Goal: Task Accomplishment & Management: Manage account settings

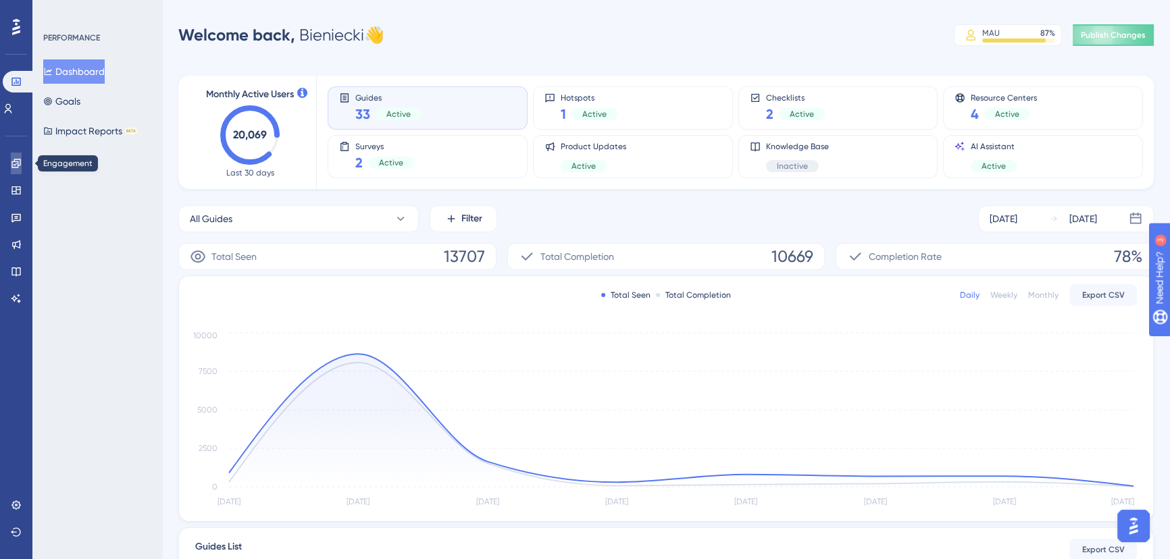
click at [14, 168] on icon at bounding box center [15, 163] width 9 height 9
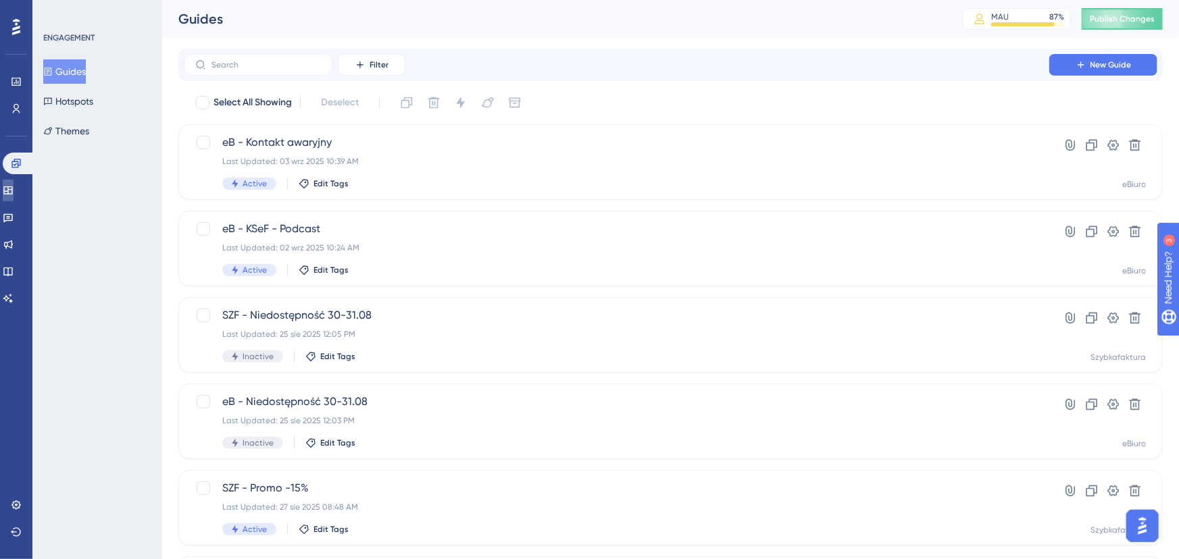
click at [12, 188] on icon at bounding box center [7, 190] width 9 height 8
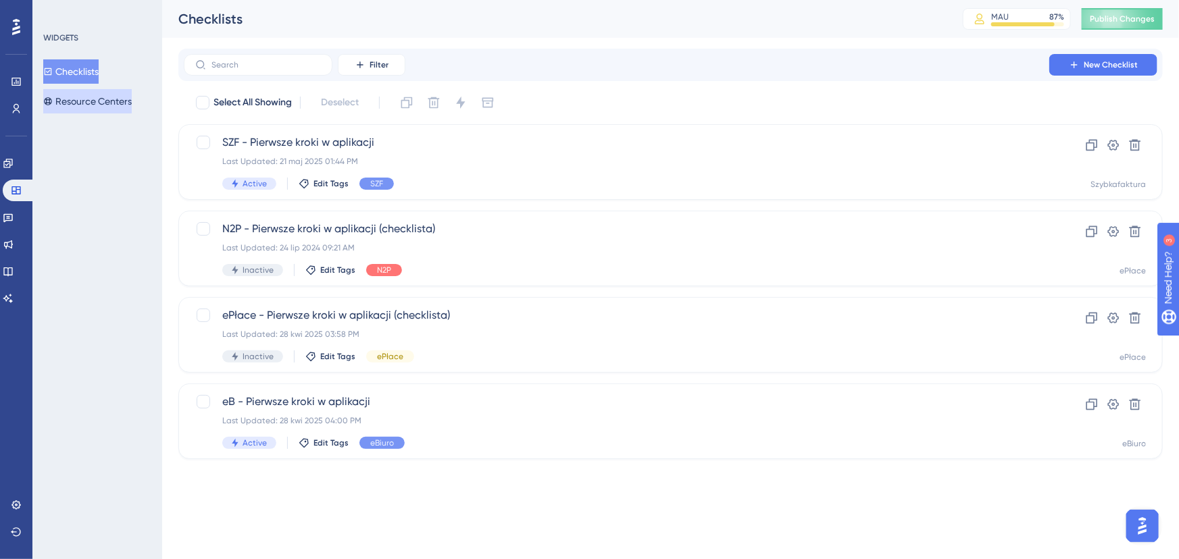
click at [106, 102] on button "Resource Centers" at bounding box center [87, 101] width 88 height 24
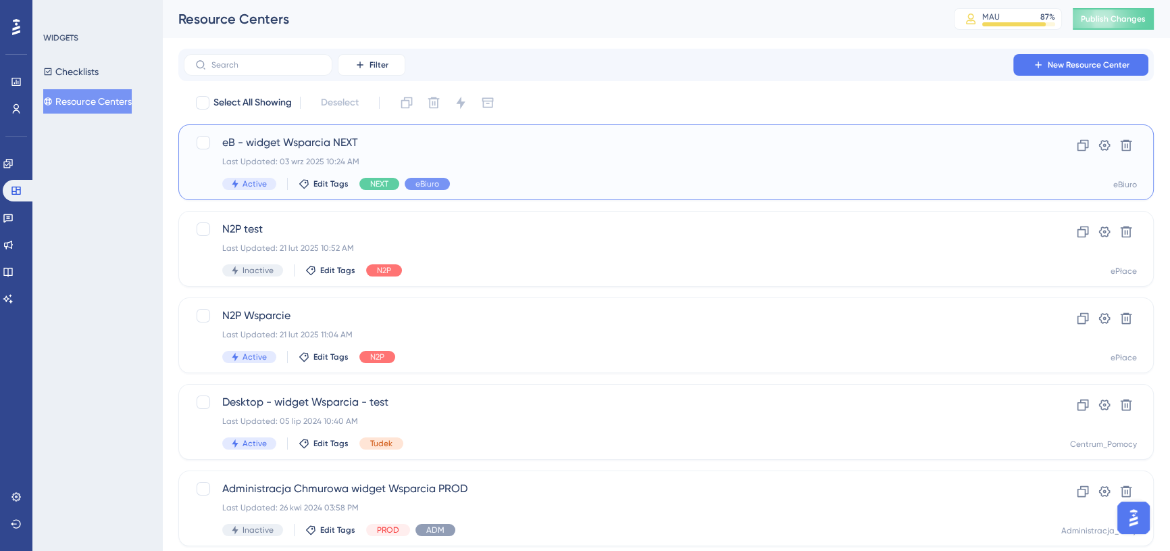
click at [549, 146] on span "eB - widget Wsparcia NEXT" at bounding box center [612, 142] width 780 height 16
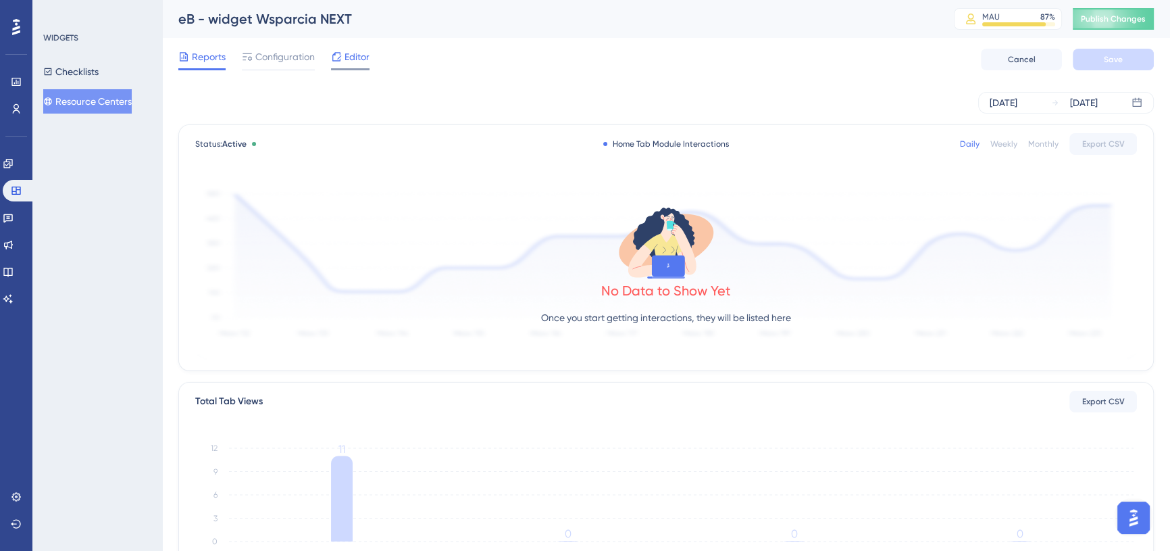
click at [351, 54] on span "Editor" at bounding box center [357, 57] width 25 height 16
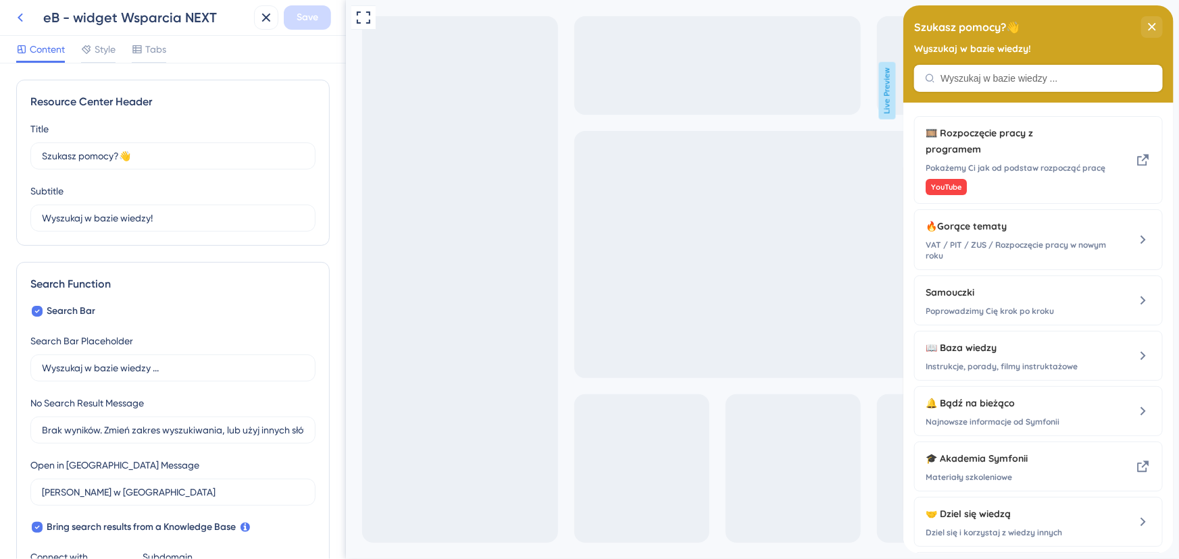
click at [16, 11] on icon at bounding box center [20, 17] width 16 height 16
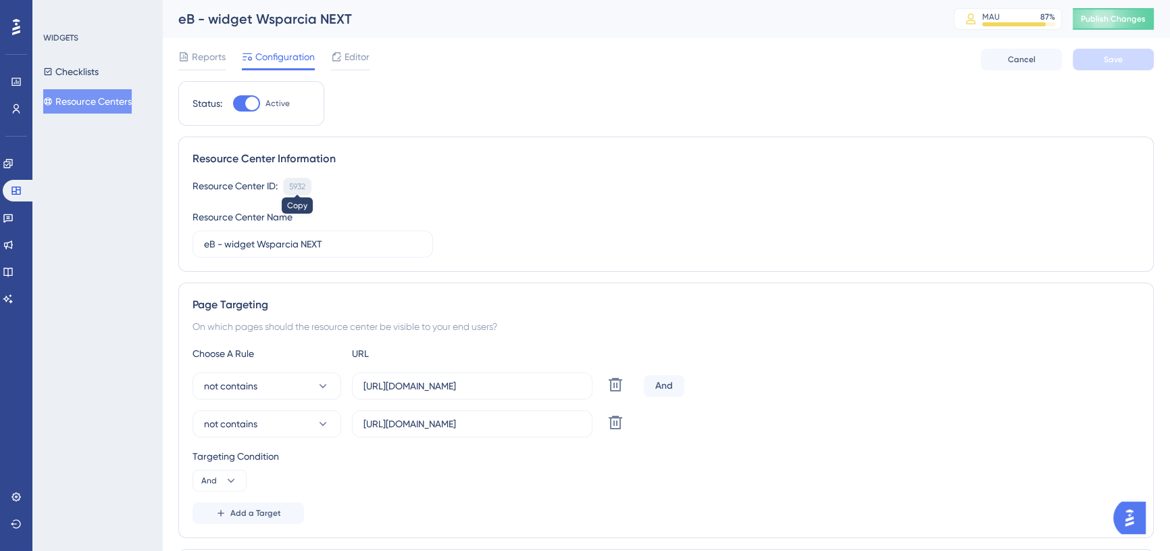
click at [299, 186] on div "5932" at bounding box center [297, 186] width 16 height 11
click at [354, 55] on span "Editor" at bounding box center [357, 57] width 25 height 16
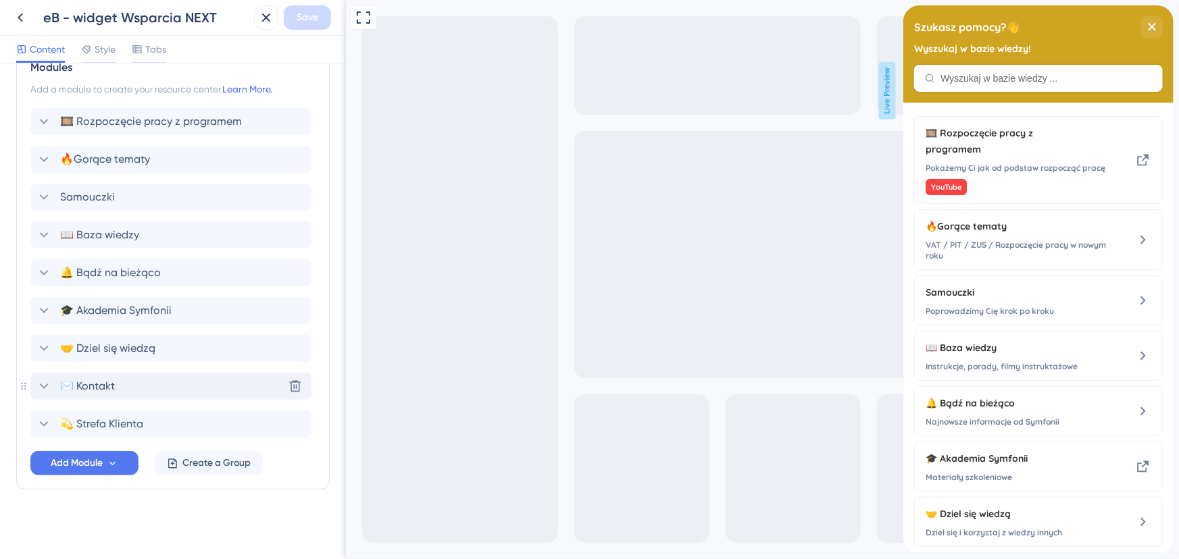
click at [42, 385] on icon at bounding box center [44, 386] width 9 height 5
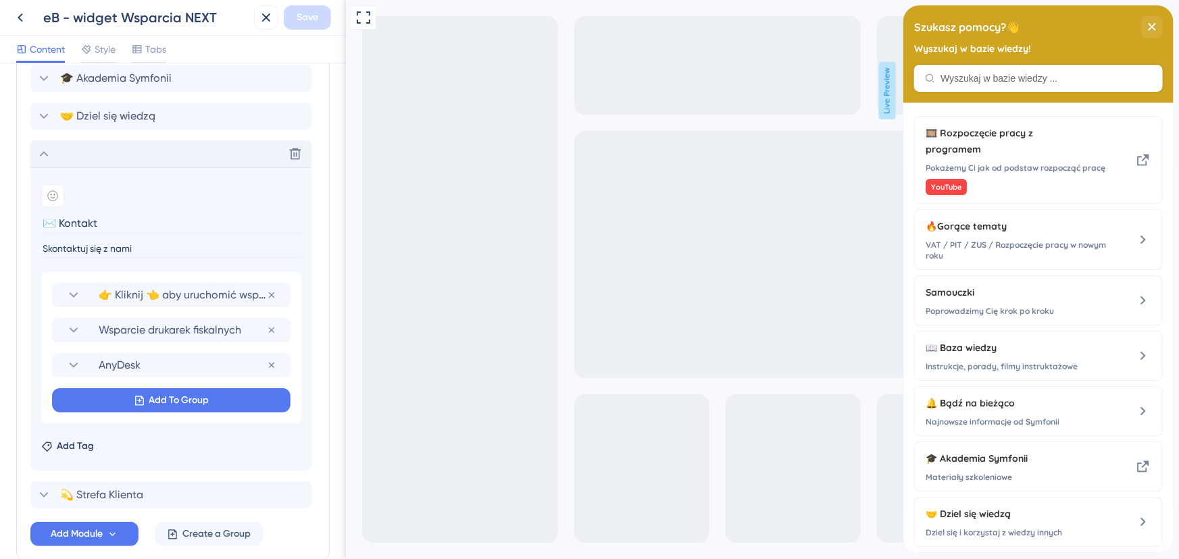
scroll to position [858, 0]
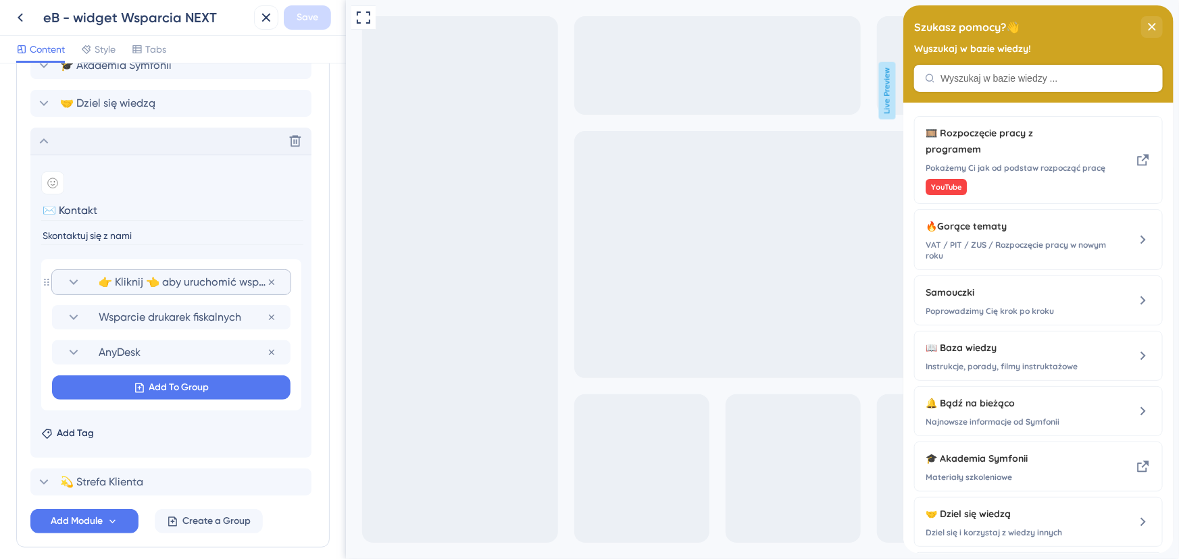
click at [81, 284] on section "👉 Kliknij 👈 aby uruchomić wsparcie dla Symfonii eBiuro" at bounding box center [171, 282] width 211 height 24
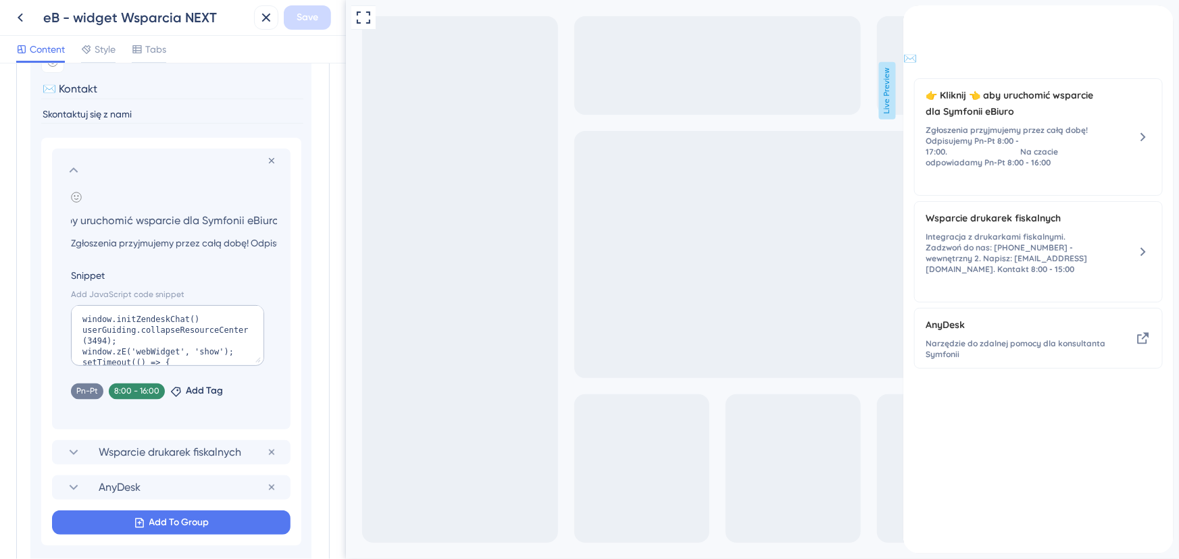
scroll to position [1104, 0]
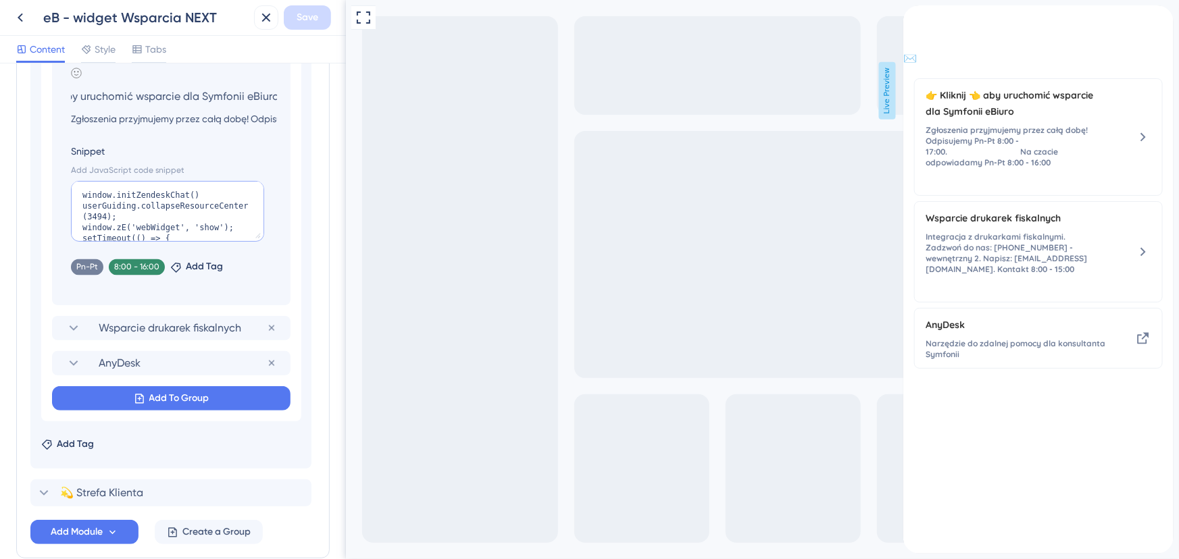
click at [197, 222] on textarea "window.initZendeskChat() userGuiding.collapseResourceCenter(3494); window.zE('w…" at bounding box center [167, 211] width 193 height 61
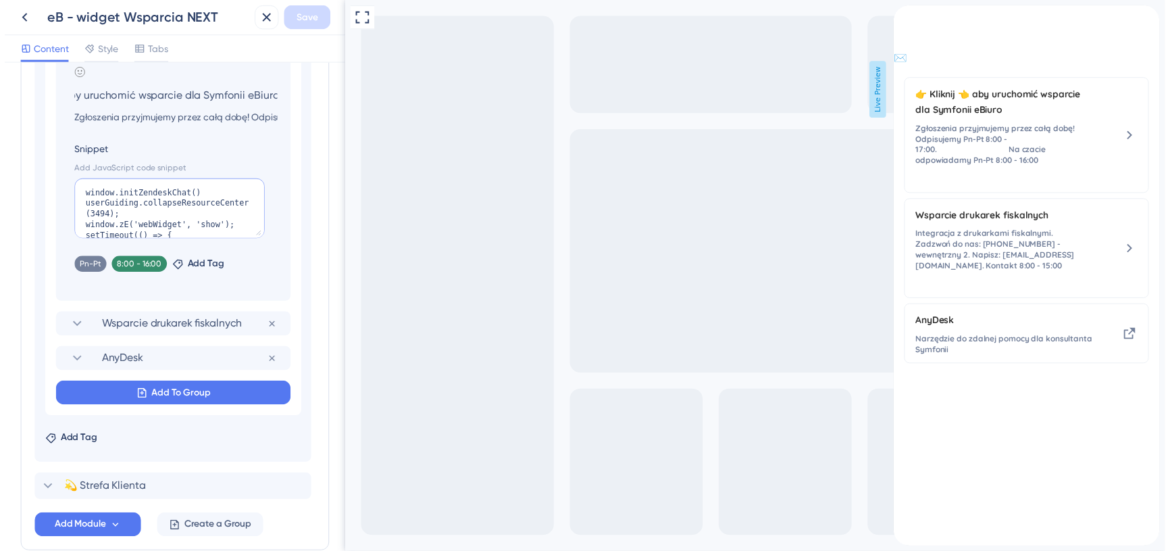
scroll to position [0, 0]
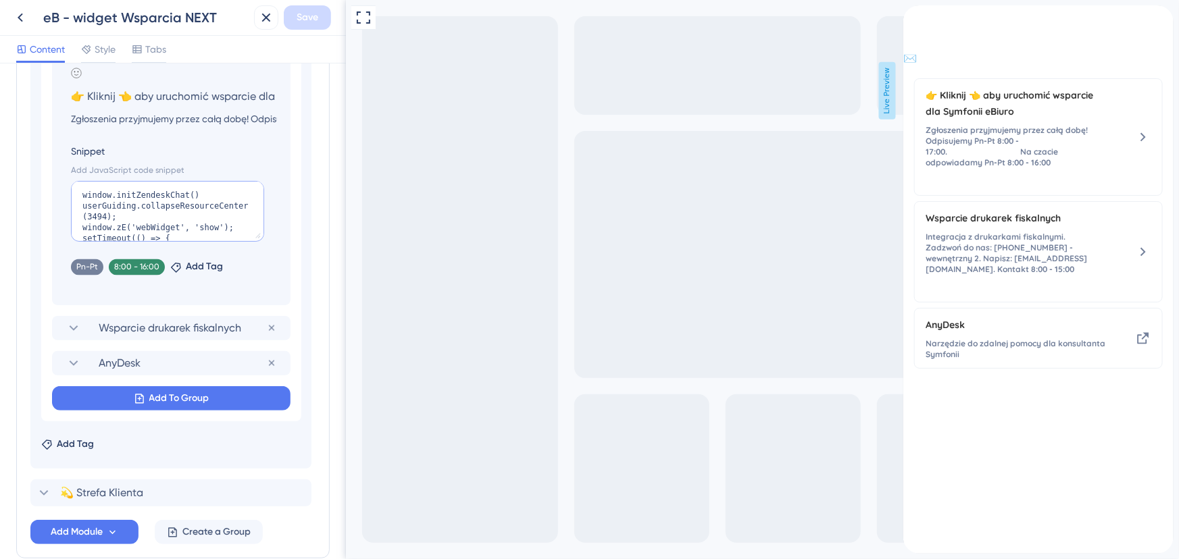
paste textarea "userGuiding.collapseResourceCenter(5932); window.zE('webWidget', 'show'); windo…"
type textarea "userGuiding.collapseResourceCenter(5932); window.zE('webWidget', 'show'); windo…"
click at [307, 15] on span "Save" at bounding box center [308, 17] width 22 height 16
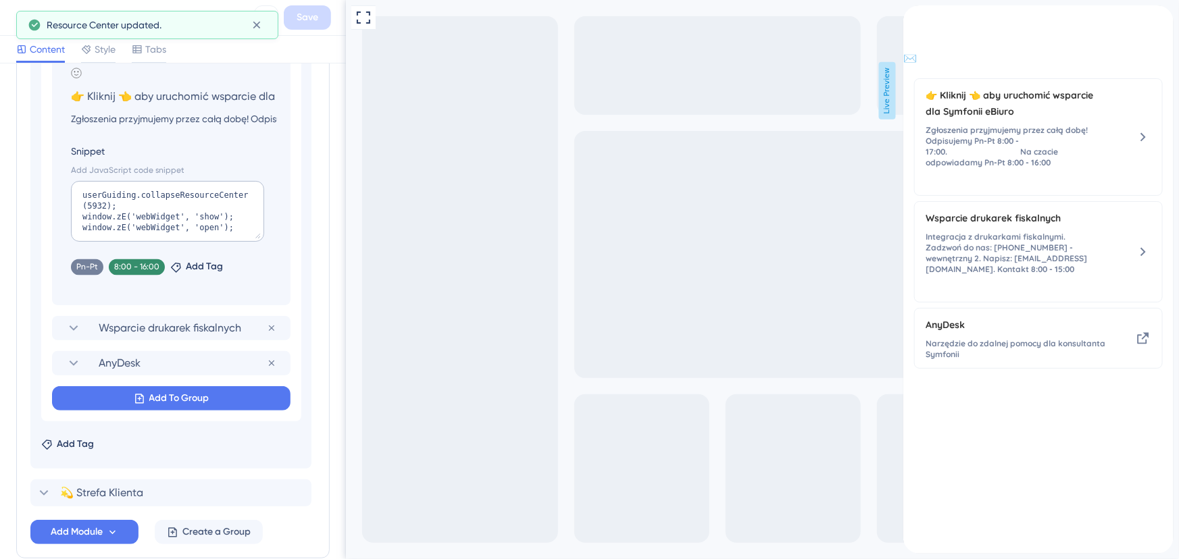
click at [14, 19] on icon at bounding box center [20, 17] width 16 height 16
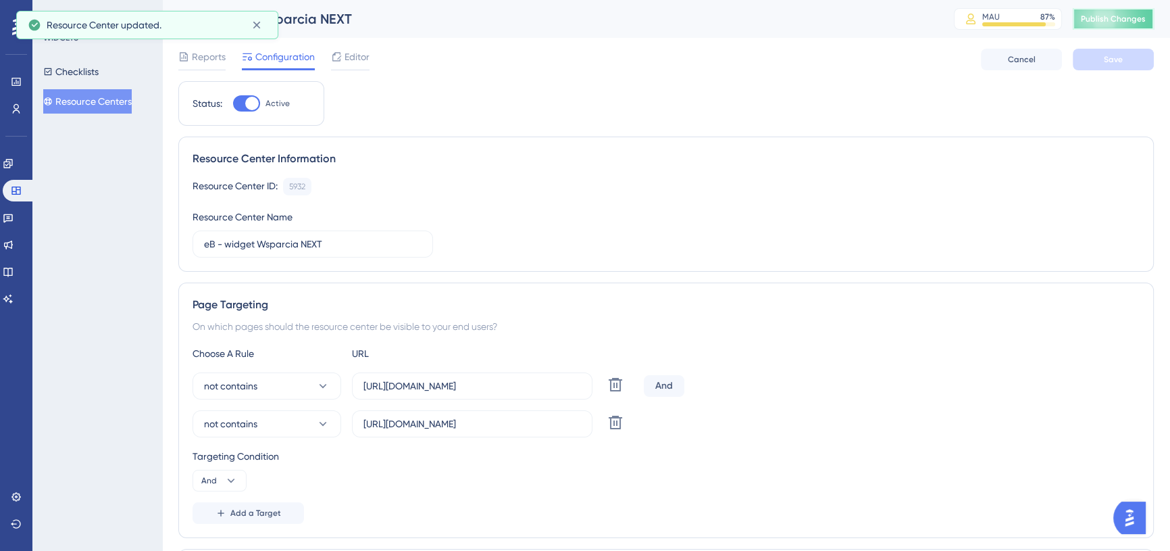
click at [1133, 15] on span "Publish Changes" at bounding box center [1113, 19] width 65 height 11
click at [14, 170] on link at bounding box center [8, 164] width 11 height 22
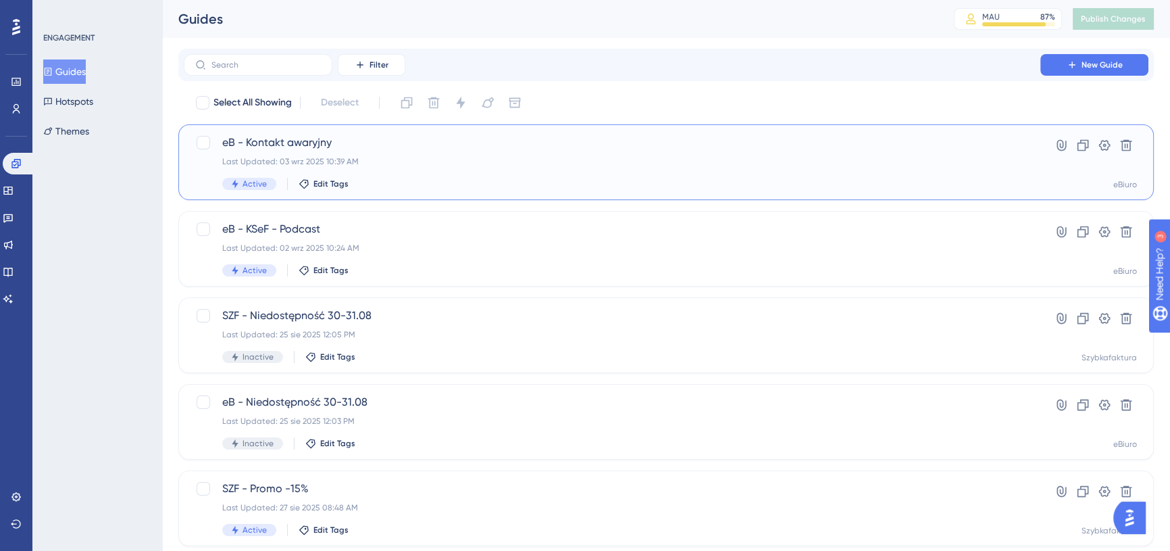
click at [386, 143] on span "eB - Kontakt awaryjny" at bounding box center [612, 142] width 780 height 16
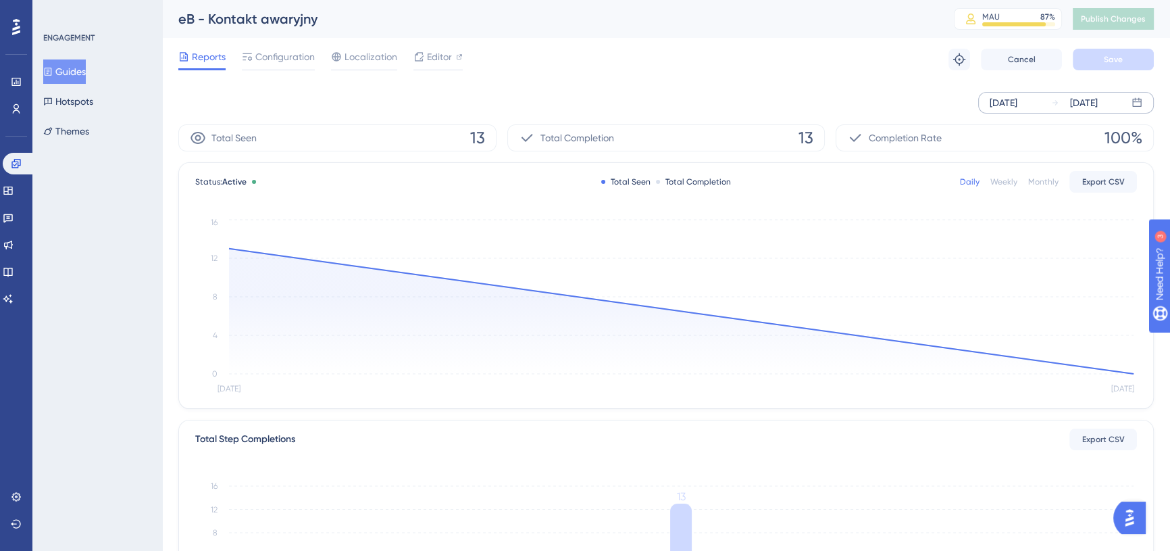
click at [1000, 104] on div "Sep 03 2025" at bounding box center [1004, 103] width 28 height 16
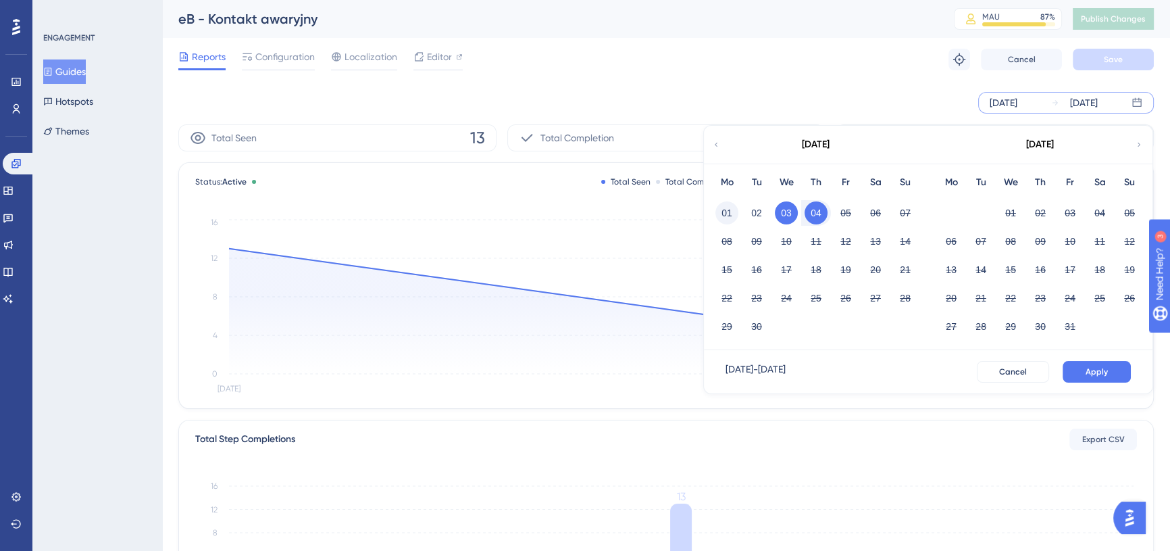
click at [716, 216] on button "01" at bounding box center [726, 212] width 23 height 23
click at [1112, 364] on button "Apply" at bounding box center [1097, 372] width 68 height 22
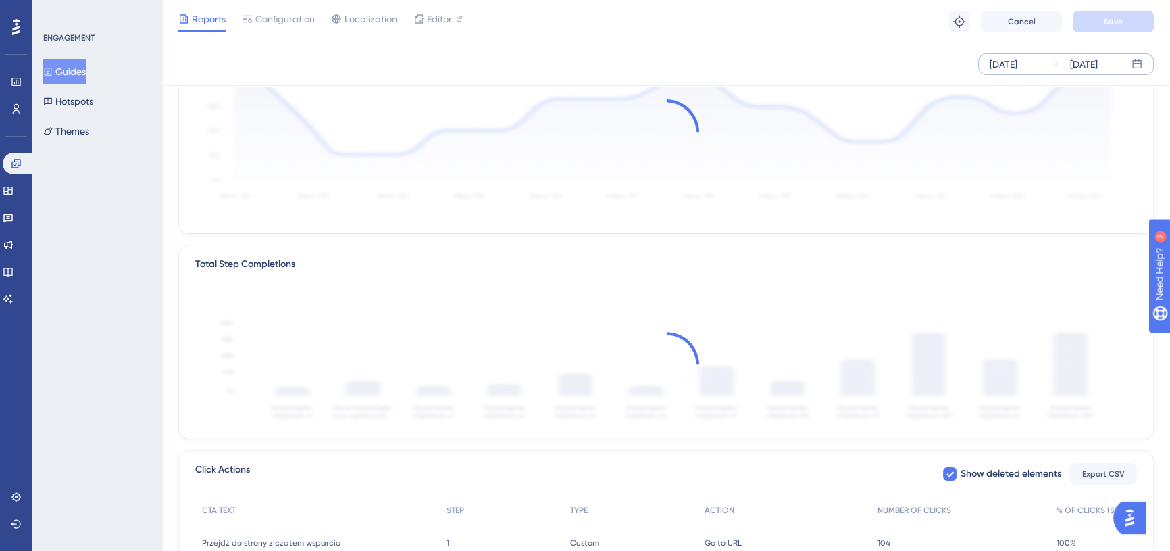
scroll to position [305, 0]
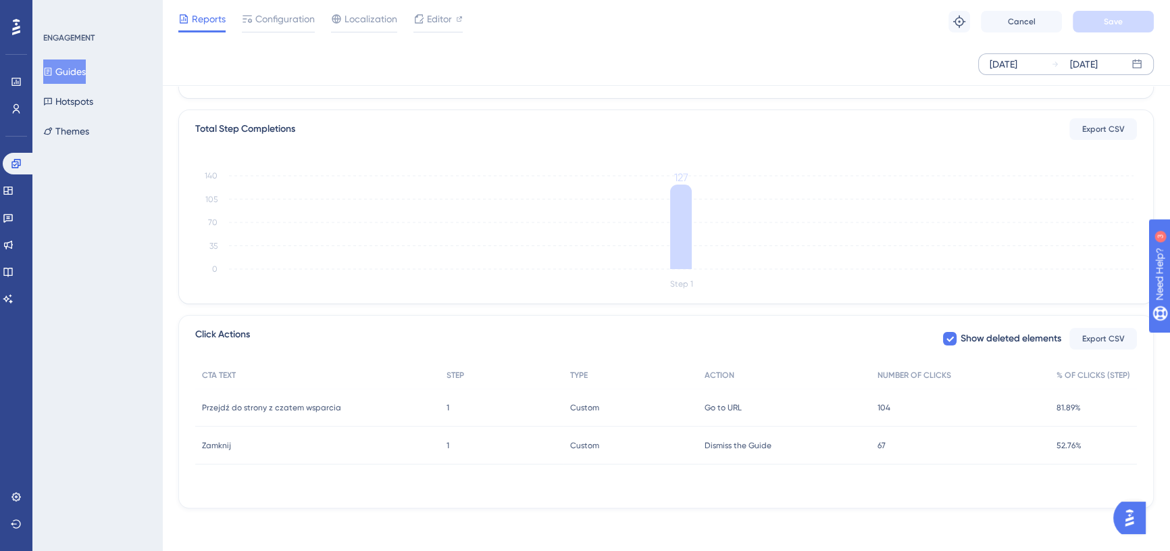
drag, startPoint x: 908, startPoint y: 409, endPoint x: 918, endPoint y: 493, distance: 85.0
click at [918, 493] on div "CTA TEXT STEP TYPE ACTION NUMBER OF CLICKS % OF CLICKS (STEP) Przejdź do strony…" at bounding box center [666, 428] width 942 height 135
drag, startPoint x: 885, startPoint y: 397, endPoint x: 932, endPoint y: 403, distance: 46.9
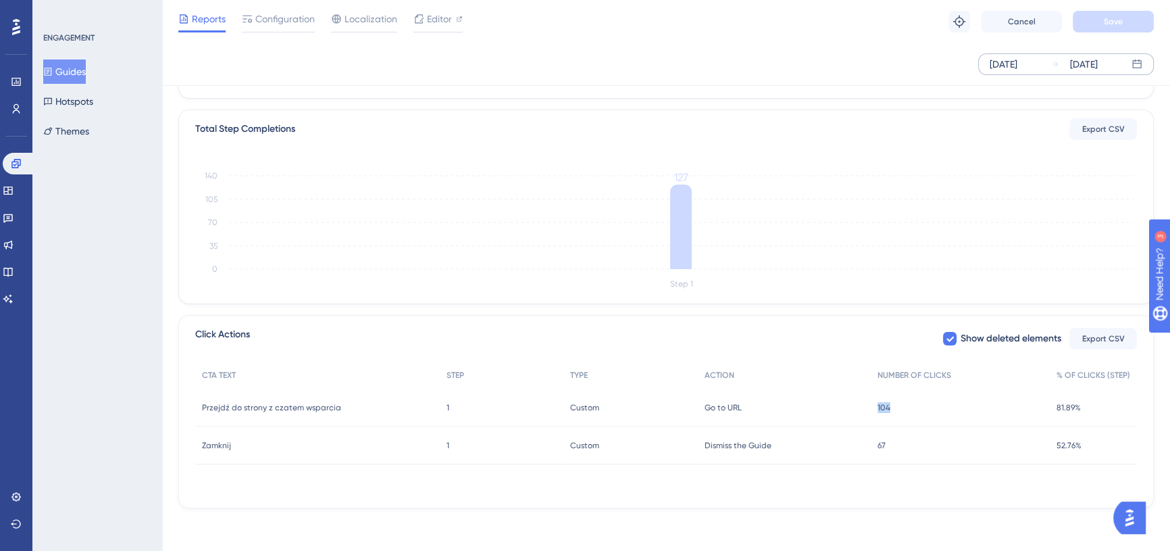
click at [929, 403] on div "104 104" at bounding box center [960, 407] width 179 height 38
click at [900, 493] on div "CTA TEXT STEP TYPE ACTION NUMBER OF CLICKS % OF CLICKS (STEP) Przejdź do strony…" at bounding box center [666, 428] width 942 height 135
click at [20, 165] on icon at bounding box center [16, 163] width 11 height 11
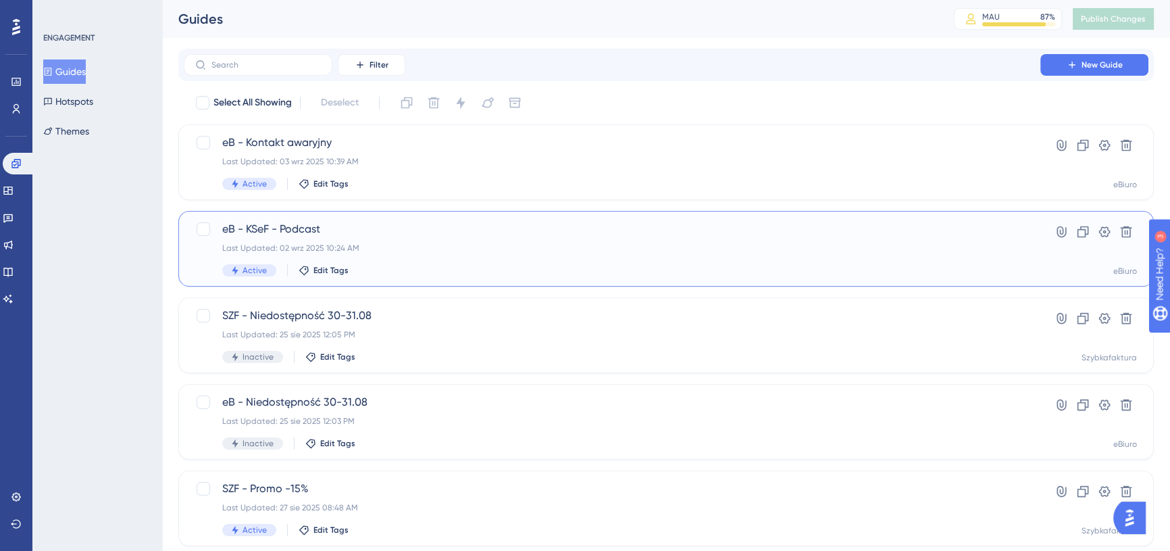
click at [475, 232] on span "eB - KSeF - Podcast" at bounding box center [612, 229] width 780 height 16
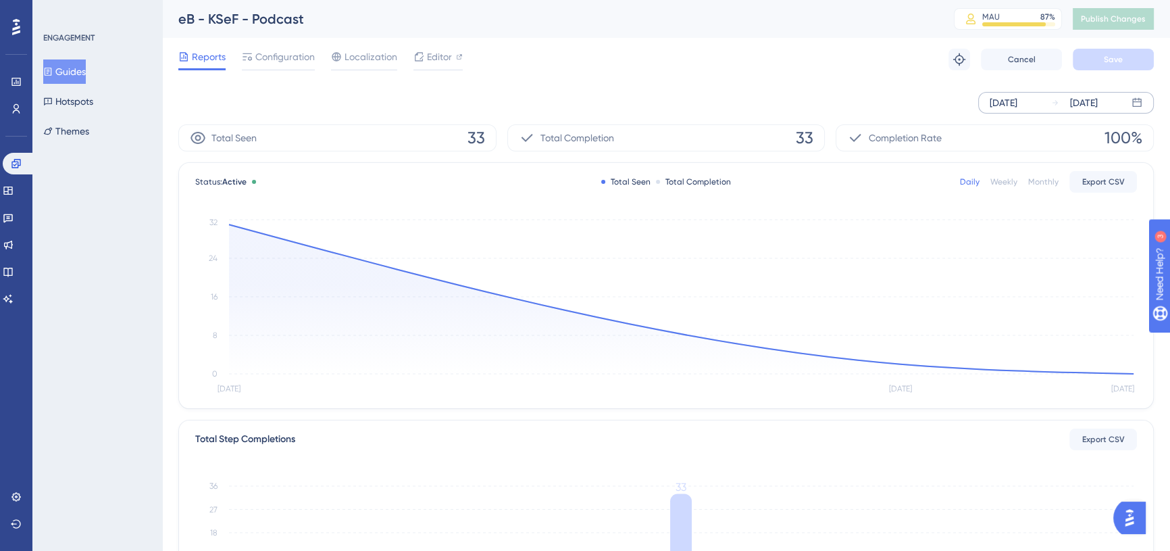
click at [1003, 105] on div "Sep 02 2025" at bounding box center [1004, 103] width 28 height 16
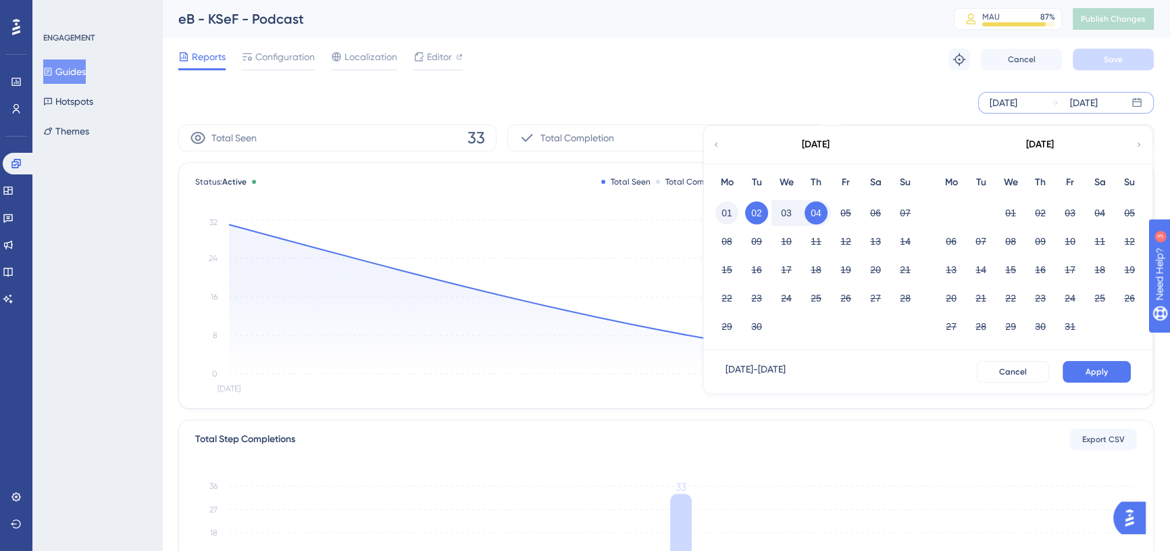
click at [731, 209] on button "01" at bounding box center [726, 212] width 23 height 23
click at [1077, 372] on button "Apply" at bounding box center [1097, 372] width 68 height 22
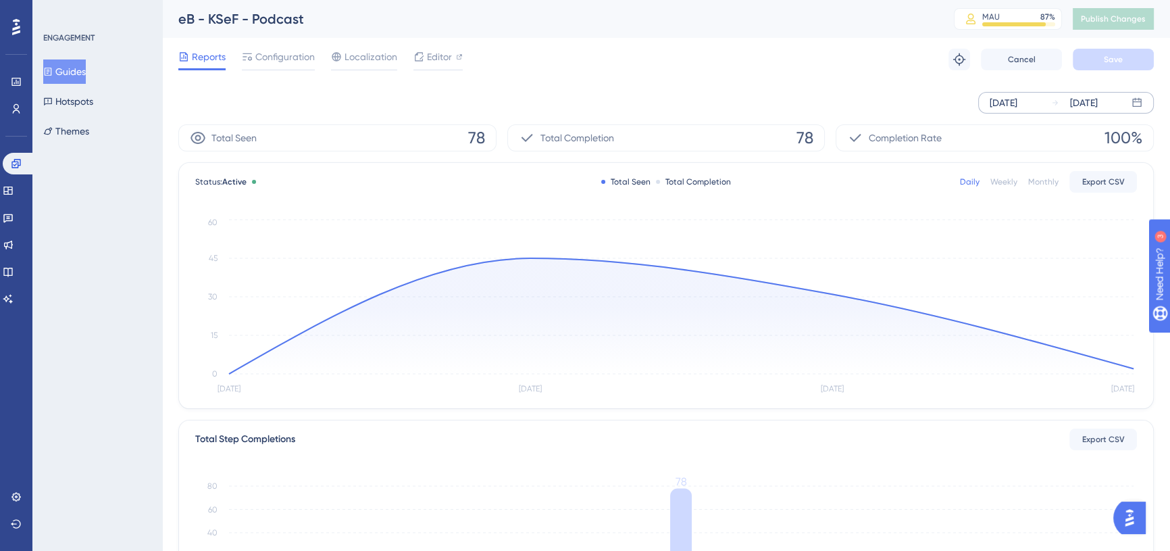
click at [645, 57] on div "Reports Configuration Localization Editor Troubleshoot Cancel Save" at bounding box center [665, 59] width 975 height 43
click at [86, 66] on button "Guides" at bounding box center [64, 71] width 43 height 24
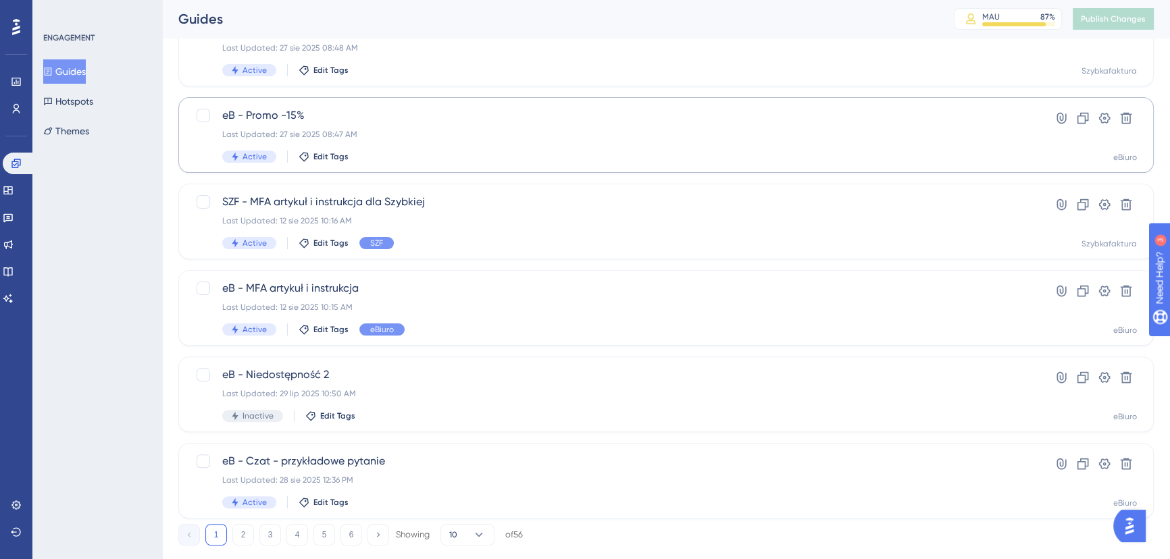
scroll to position [488, 0]
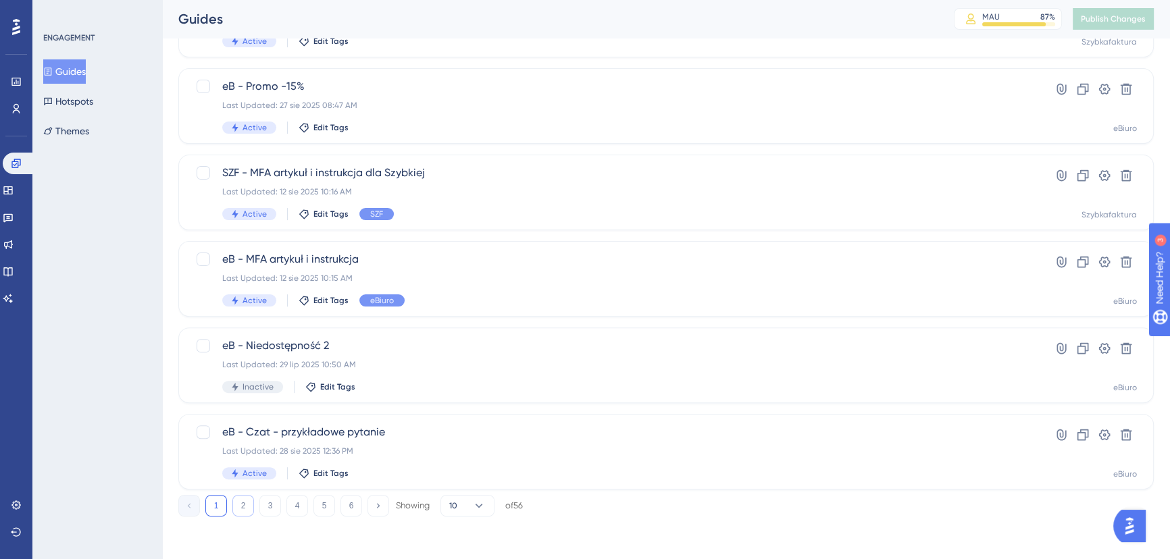
click at [243, 507] on button "2" at bounding box center [243, 506] width 22 height 22
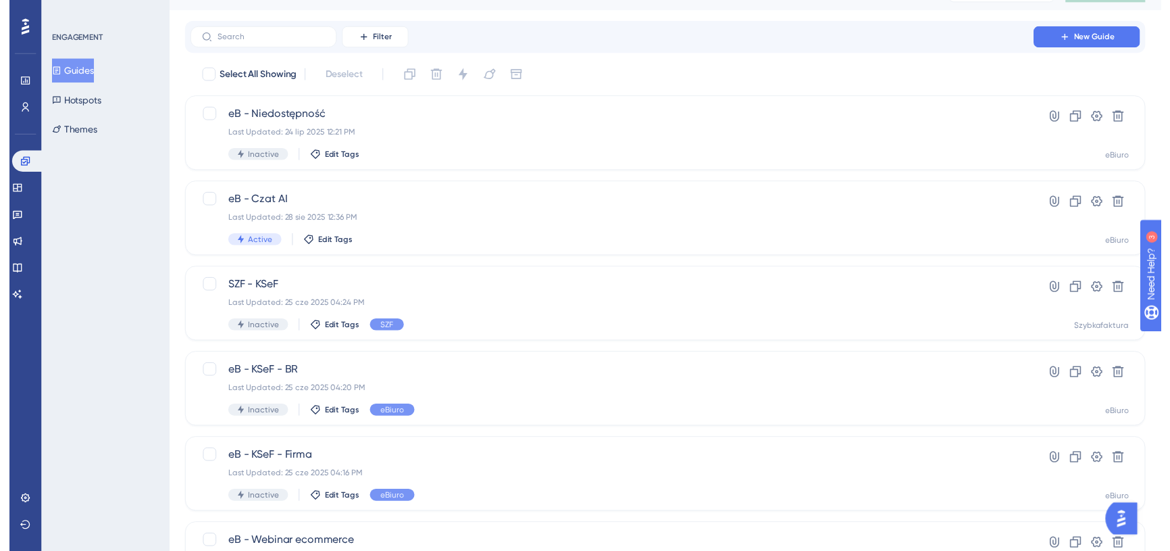
scroll to position [0, 0]
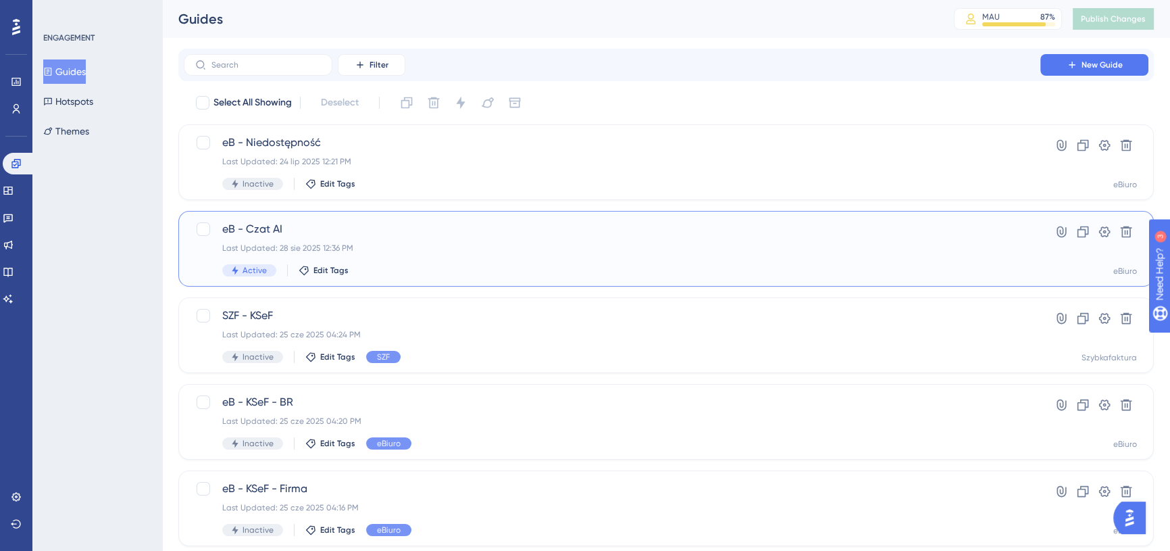
click at [425, 236] on span "eB - Czat AI" at bounding box center [612, 229] width 780 height 16
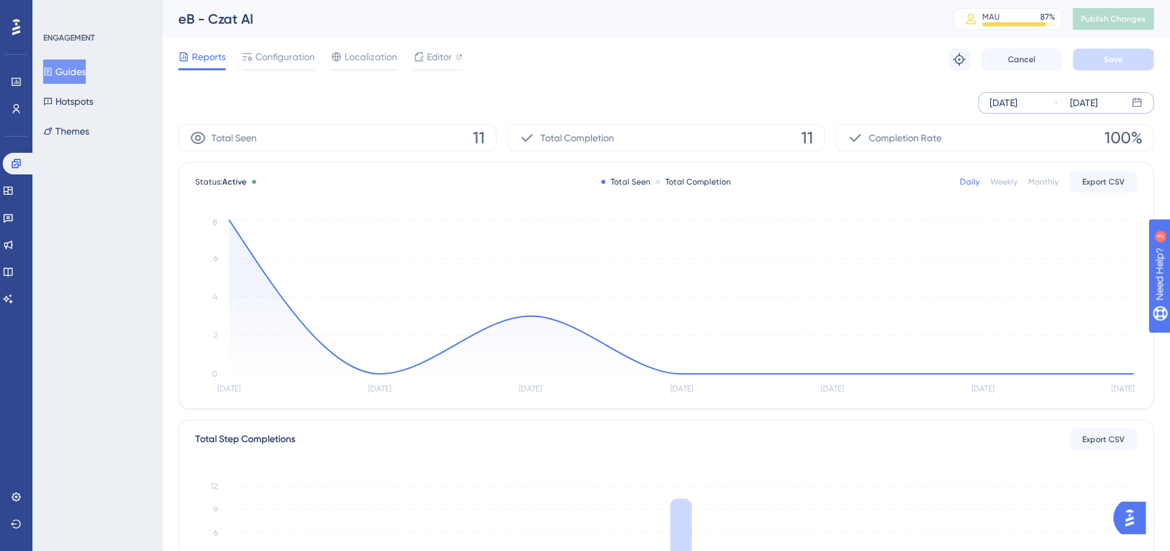
click at [992, 101] on div "Aug 29 2025" at bounding box center [1004, 103] width 28 height 16
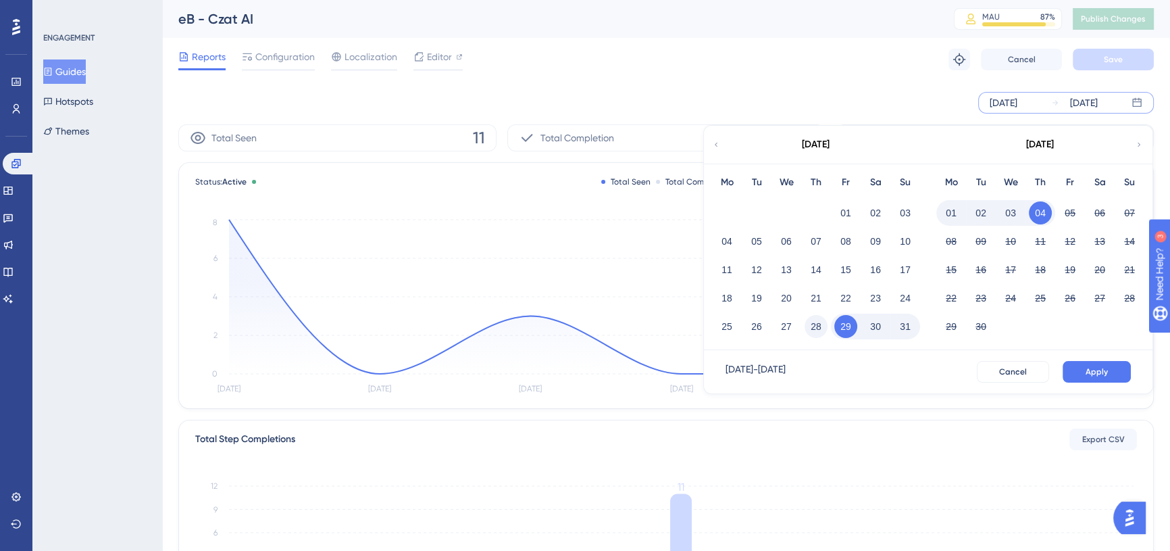
click at [815, 321] on button "28" at bounding box center [816, 326] width 23 height 23
click at [1079, 368] on button "Apply" at bounding box center [1097, 372] width 68 height 22
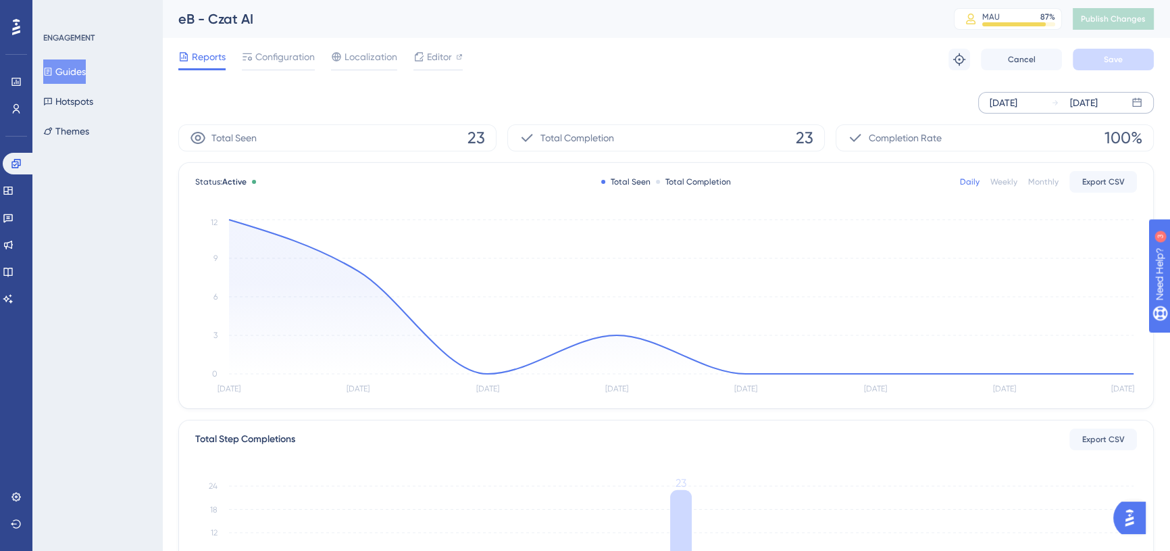
drag, startPoint x: 689, startPoint y: 410, endPoint x: 696, endPoint y: 403, distance: 10.0
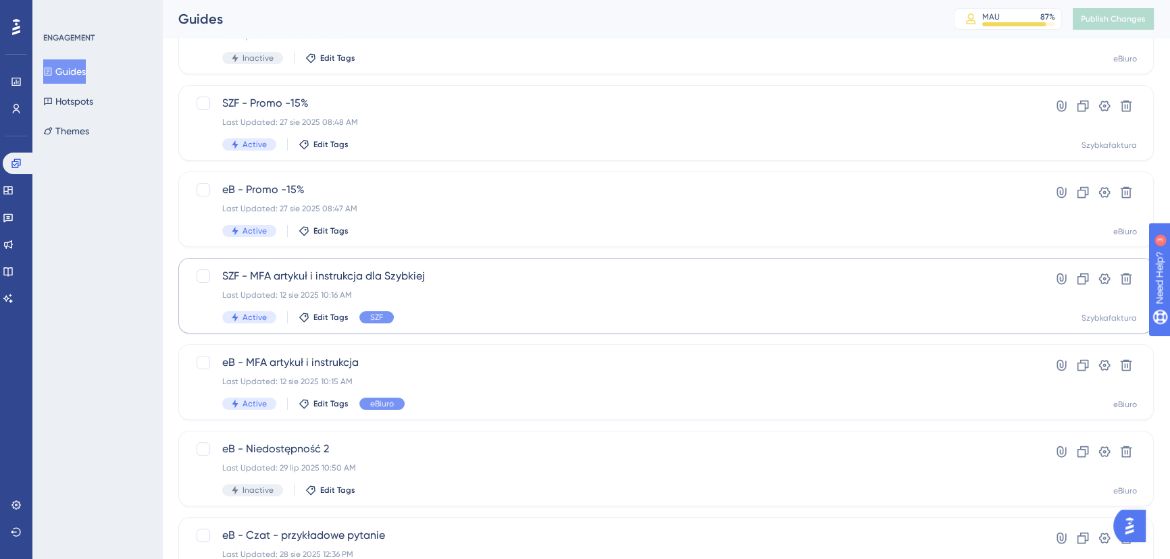
scroll to position [488, 0]
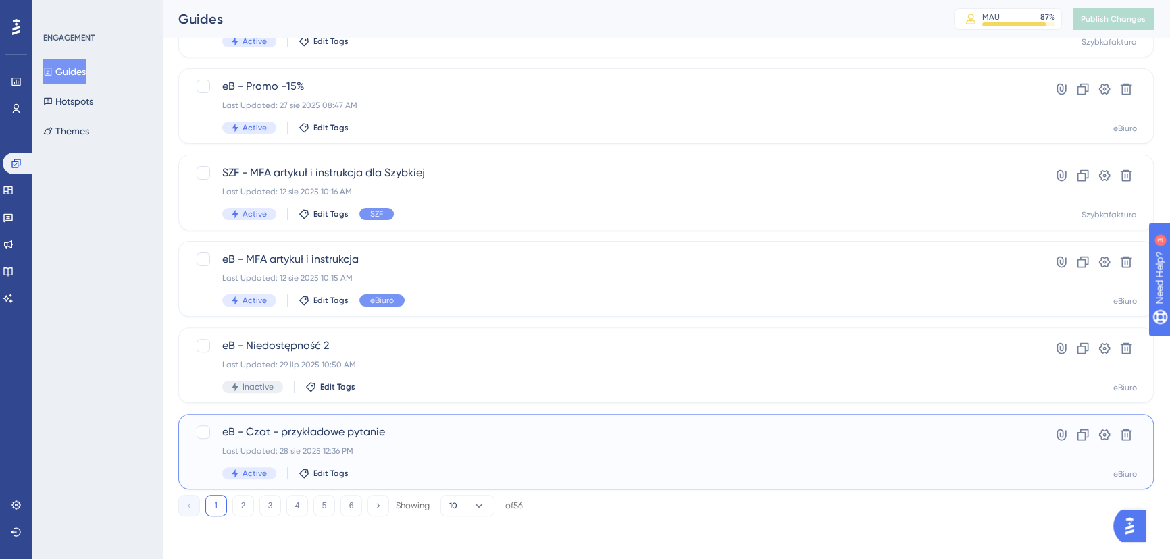
click at [564, 422] on div "eB - Czat - przykładowe pytanie Last Updated: 28 sie 2025 12:36 PM Active Edit …" at bounding box center [665, 452] width 975 height 76
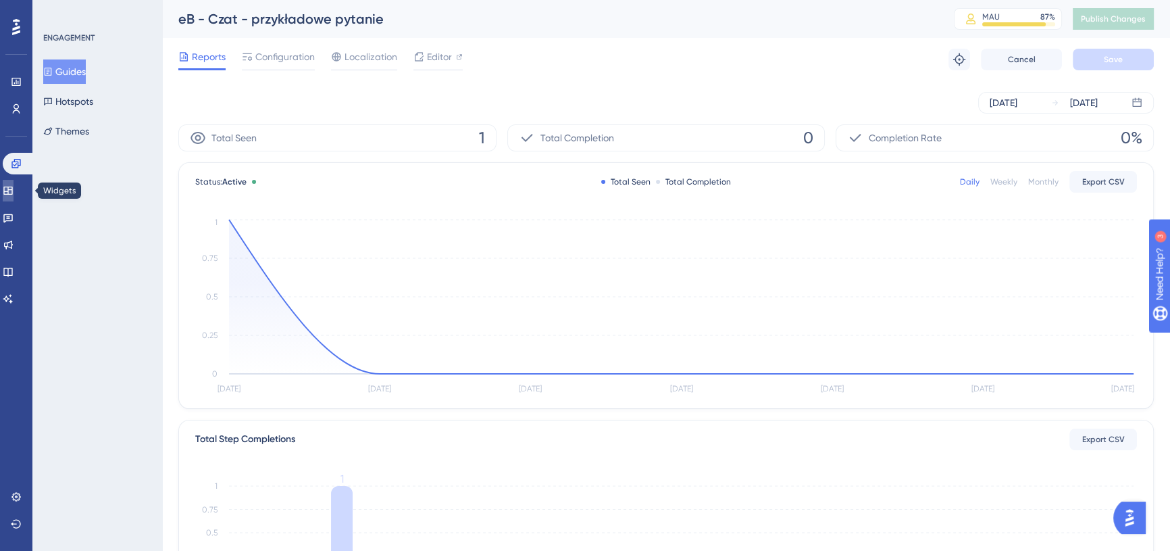
click at [12, 190] on icon at bounding box center [7, 190] width 9 height 8
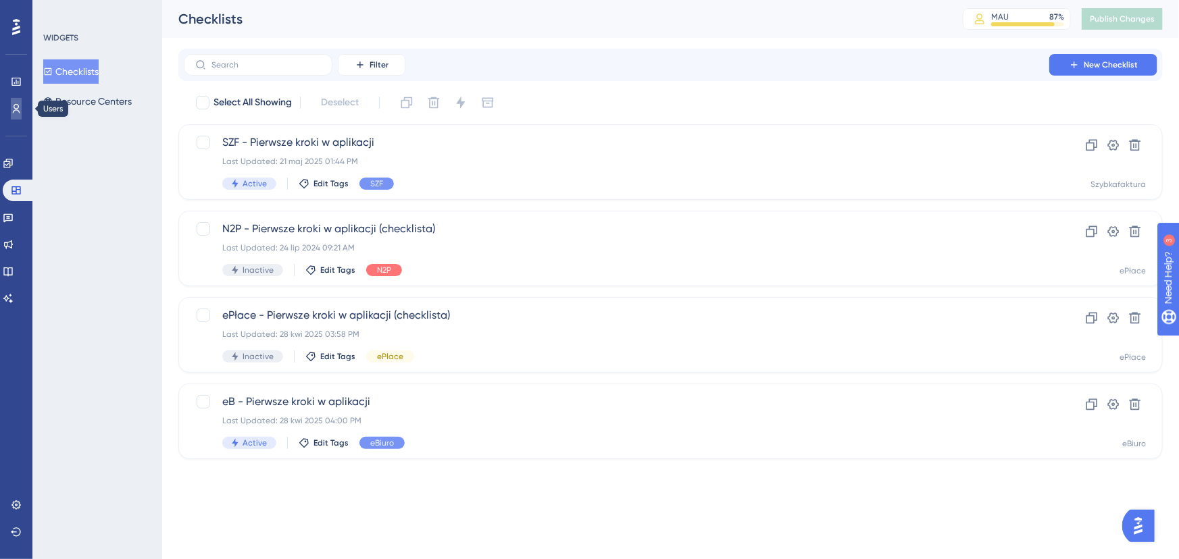
click at [18, 103] on icon at bounding box center [16, 108] width 11 height 11
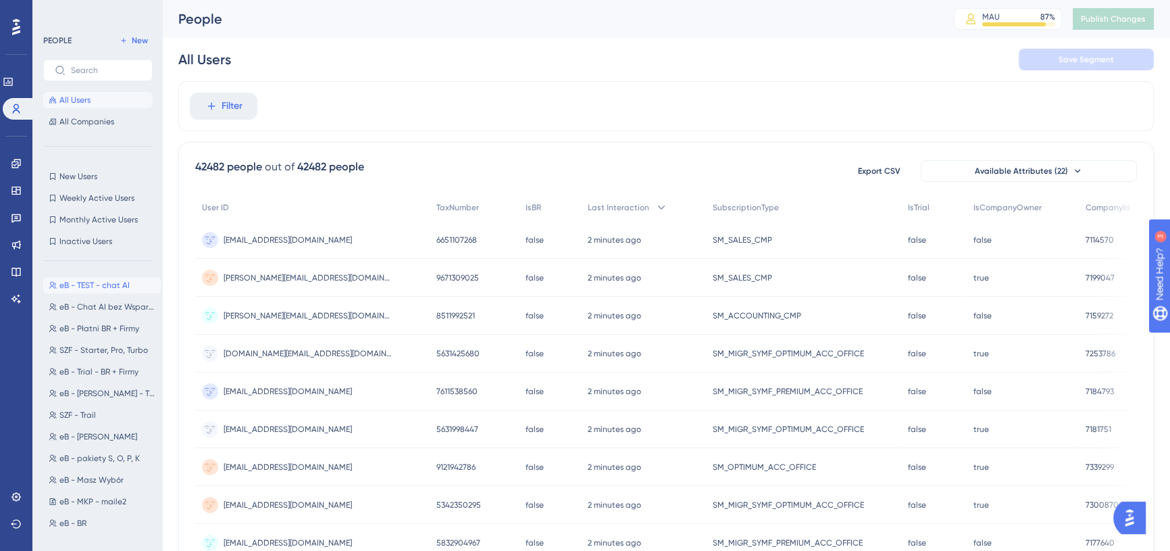
click at [113, 284] on span "eB - TEST - chat AI" at bounding box center [94, 285] width 70 height 11
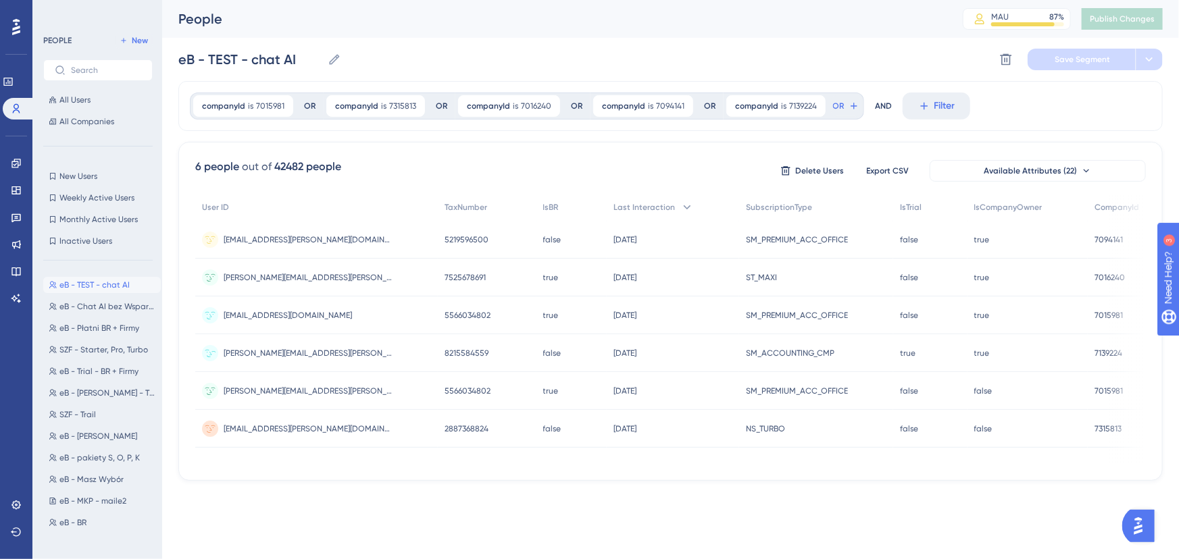
click at [295, 353] on span "piotr.bieniecki@symfonia.pl" at bounding box center [308, 353] width 169 height 11
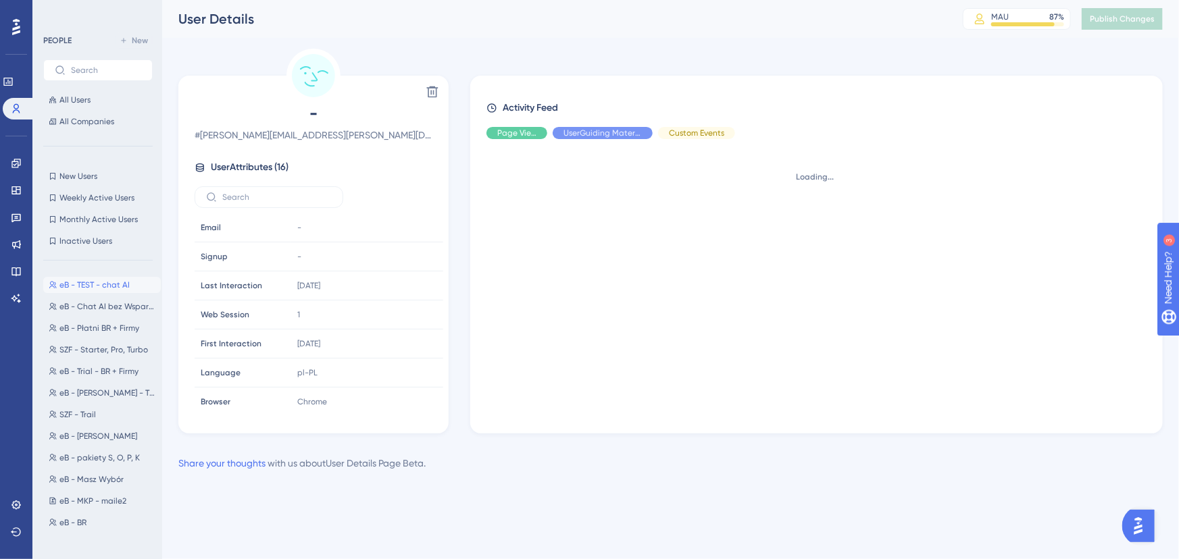
click at [419, 88] on div "Delete" at bounding box center [313, 92] width 259 height 22
click at [428, 89] on icon at bounding box center [432, 91] width 11 height 11
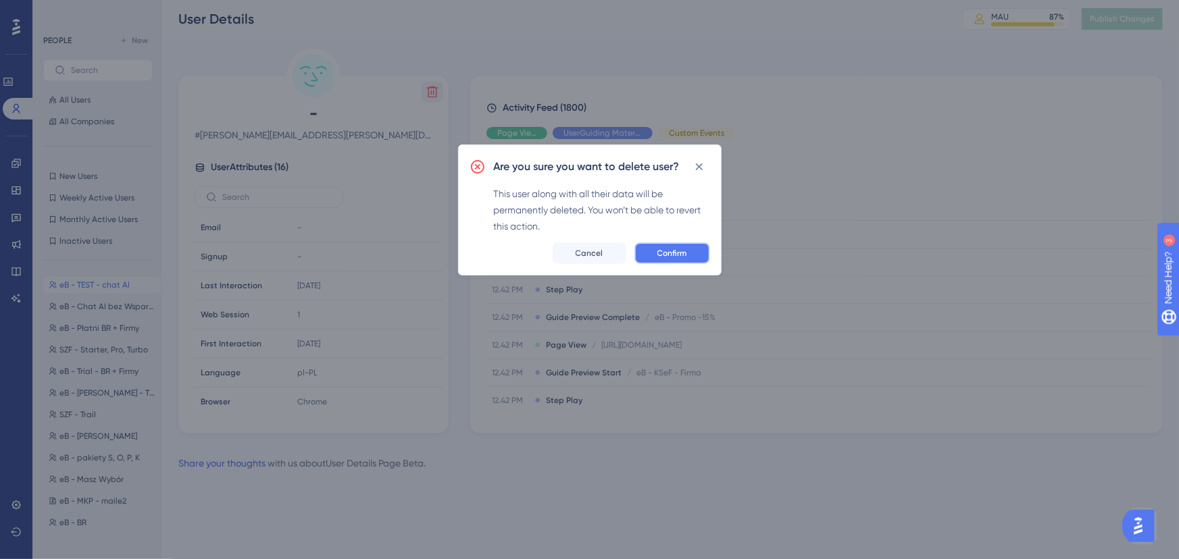
click at [658, 253] on span "Confirm" at bounding box center [672, 253] width 30 height 11
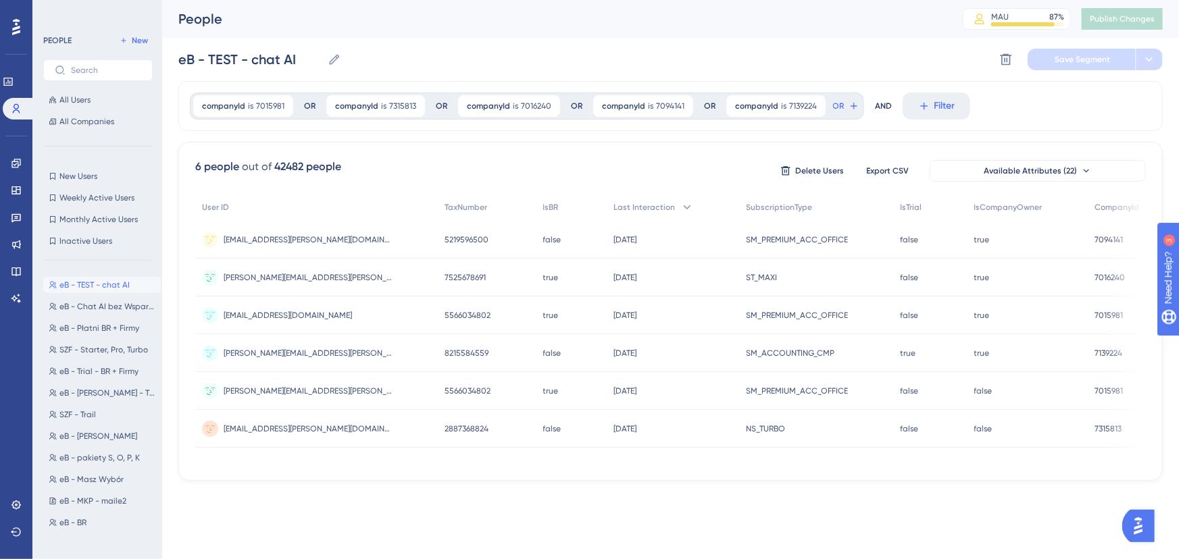
click at [1013, 107] on div "companyId is 7015981 7015981 Remove OR companyId is 7315813 7315813 Remove OR c…" at bounding box center [670, 106] width 984 height 50
click at [315, 351] on span "piotr.bieniecki@symfonia.pl" at bounding box center [308, 353] width 169 height 11
click at [22, 524] on button at bounding box center [16, 533] width 11 height 22
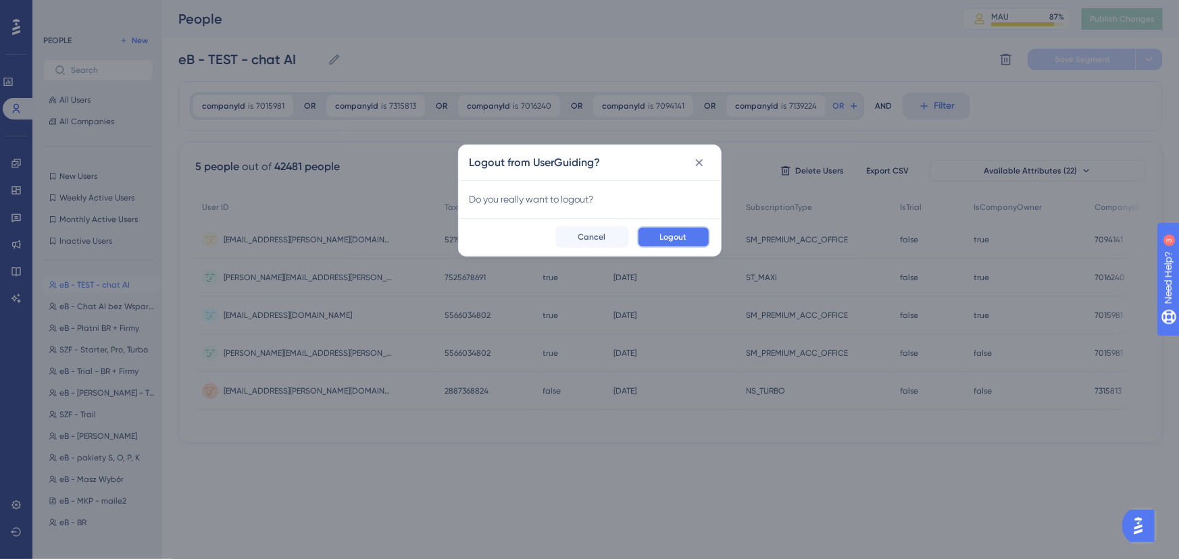
click at [674, 240] on span "Logout" at bounding box center [673, 237] width 27 height 11
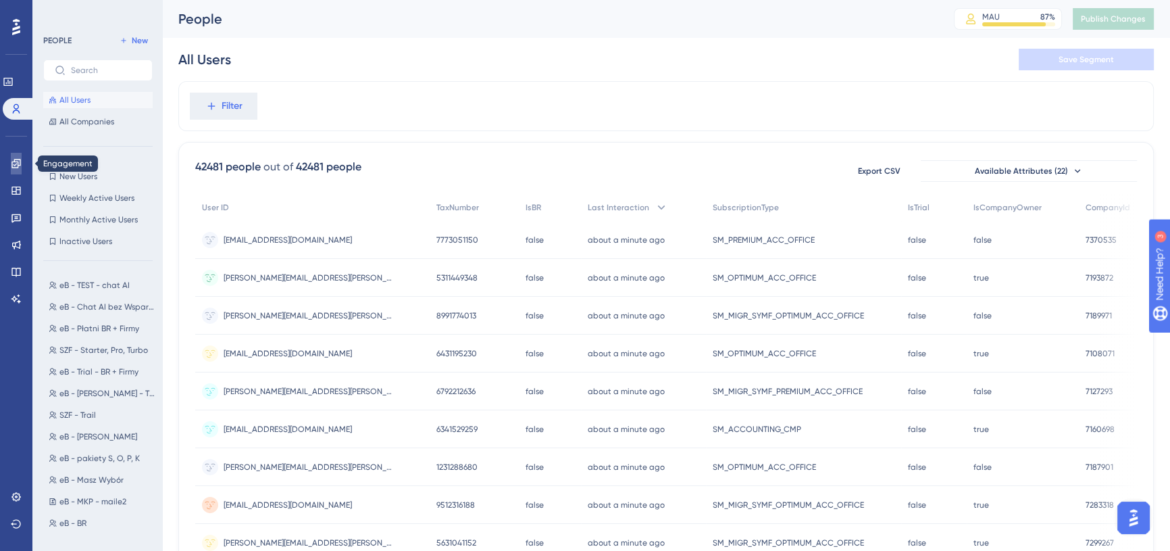
click at [11, 165] on link at bounding box center [16, 164] width 11 height 22
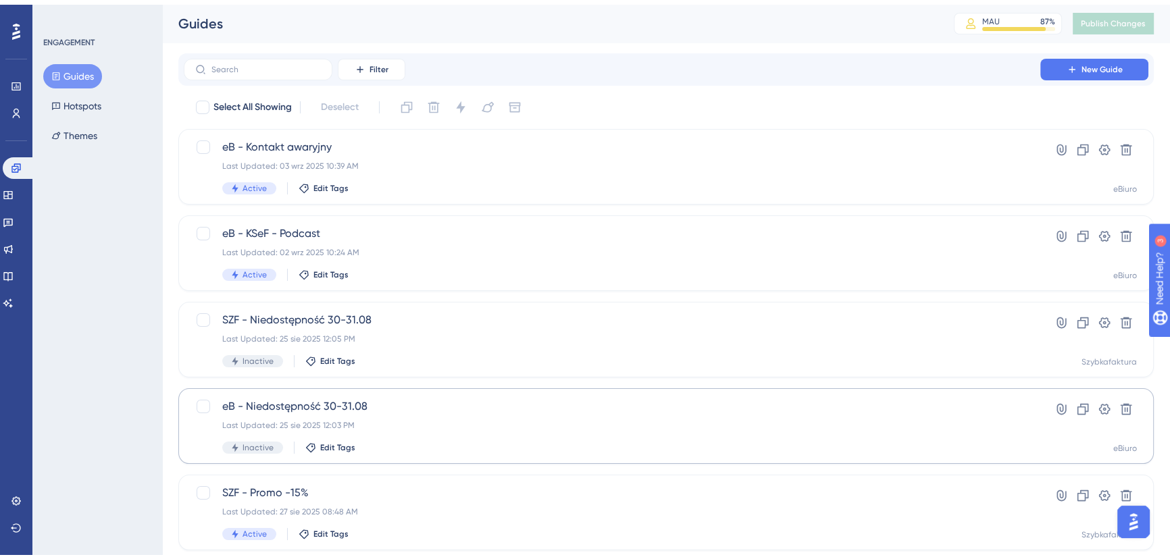
scroll to position [488, 0]
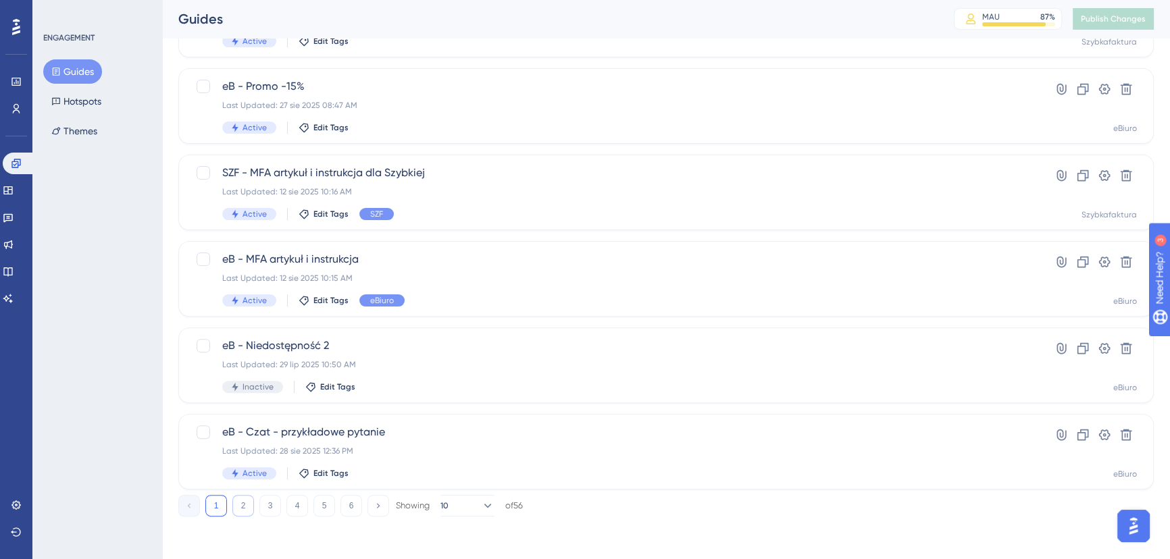
click at [236, 506] on button "2" at bounding box center [243, 506] width 22 height 22
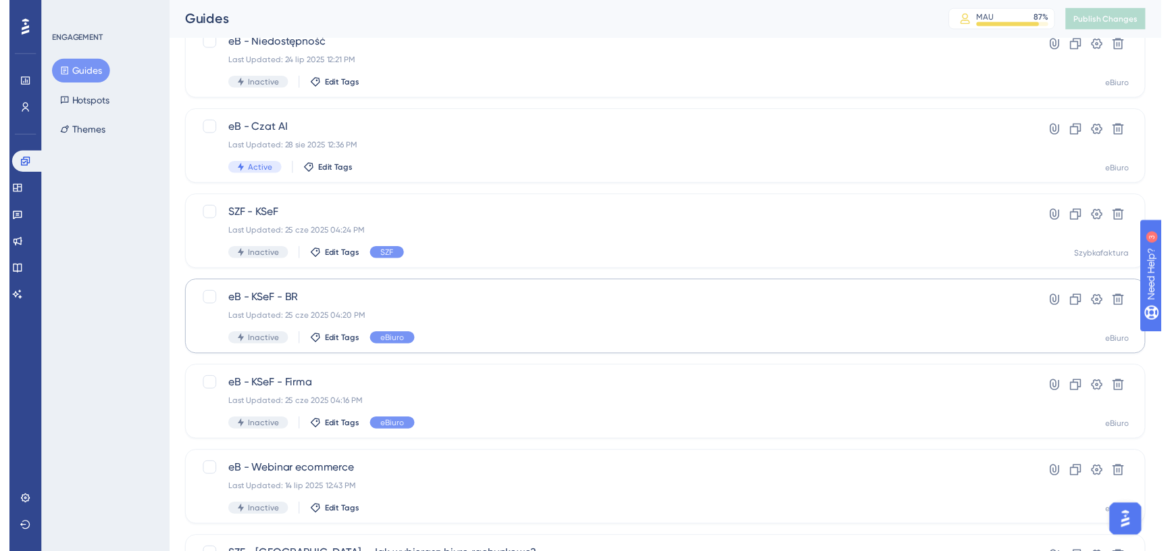
scroll to position [0, 0]
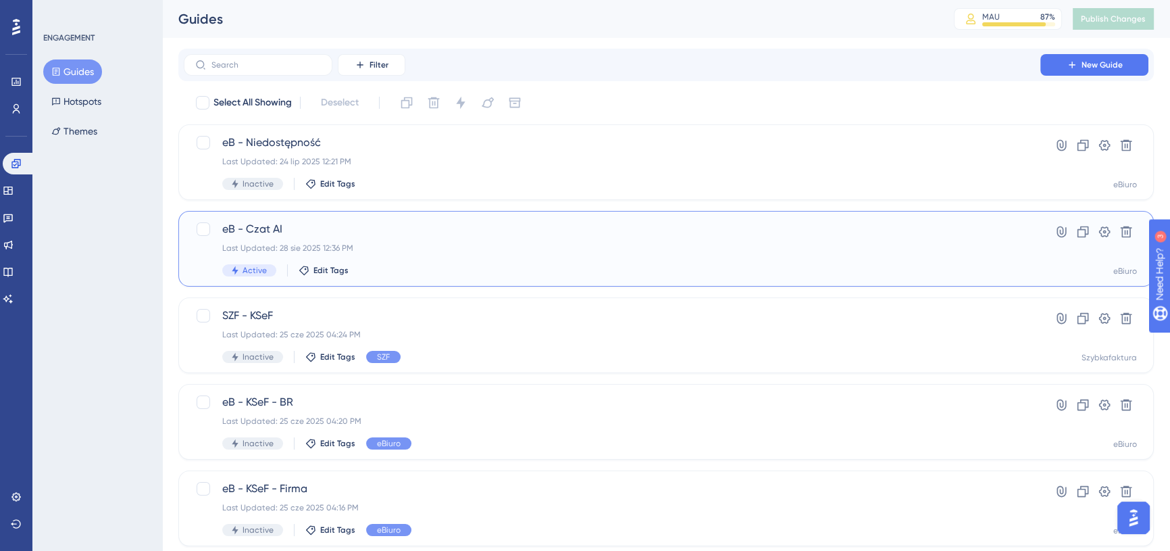
click at [382, 232] on span "eB - Czat AI" at bounding box center [612, 229] width 780 height 16
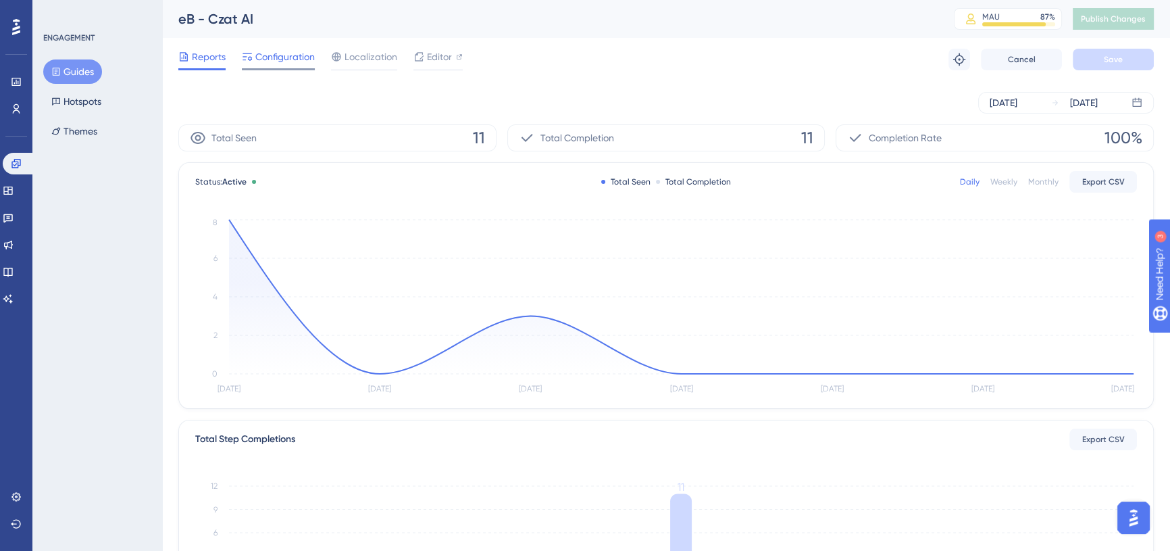
click at [243, 58] on icon at bounding box center [247, 56] width 11 height 11
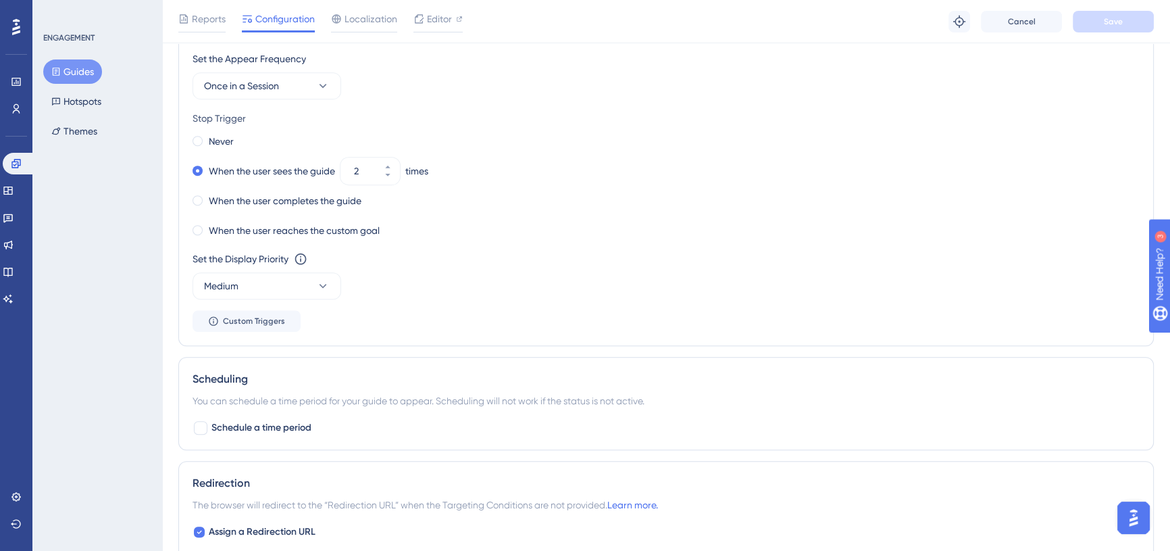
scroll to position [732, 0]
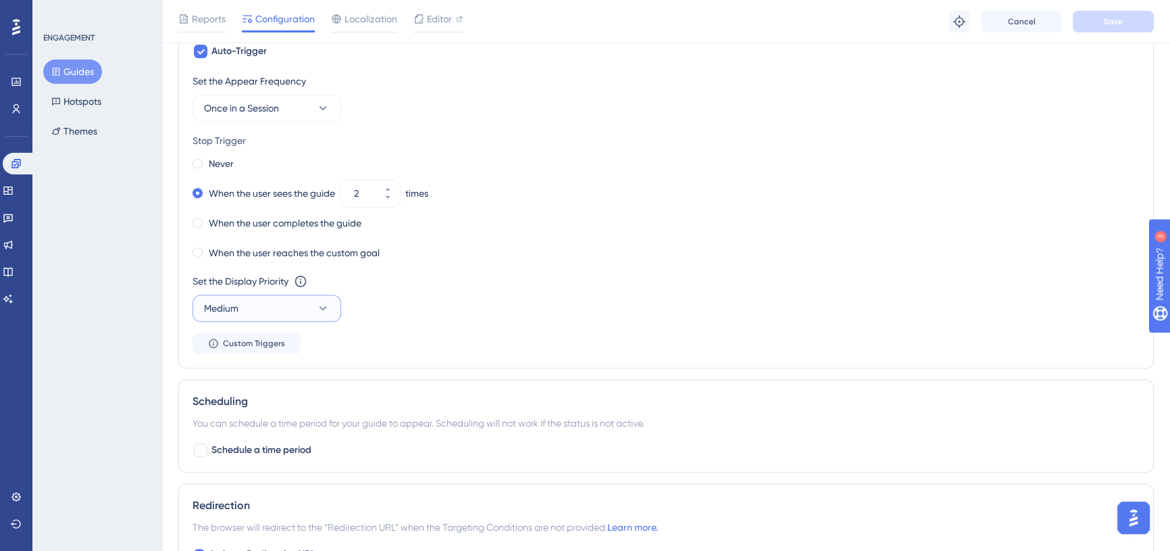
click at [325, 307] on icon at bounding box center [323, 308] width 14 height 14
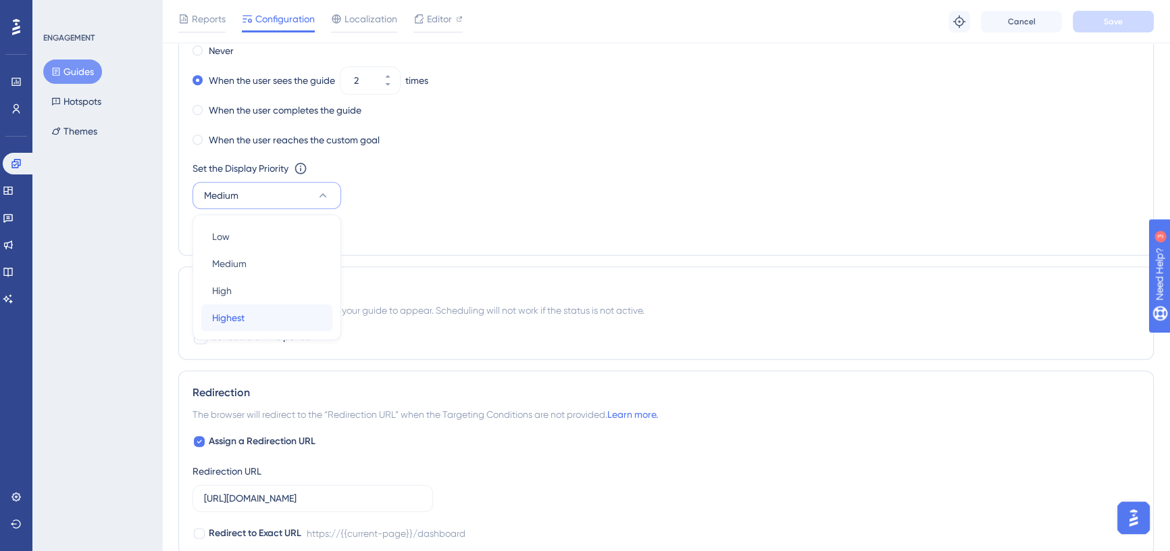
click at [311, 312] on div "Highest Highest" at bounding box center [266, 317] width 109 height 27
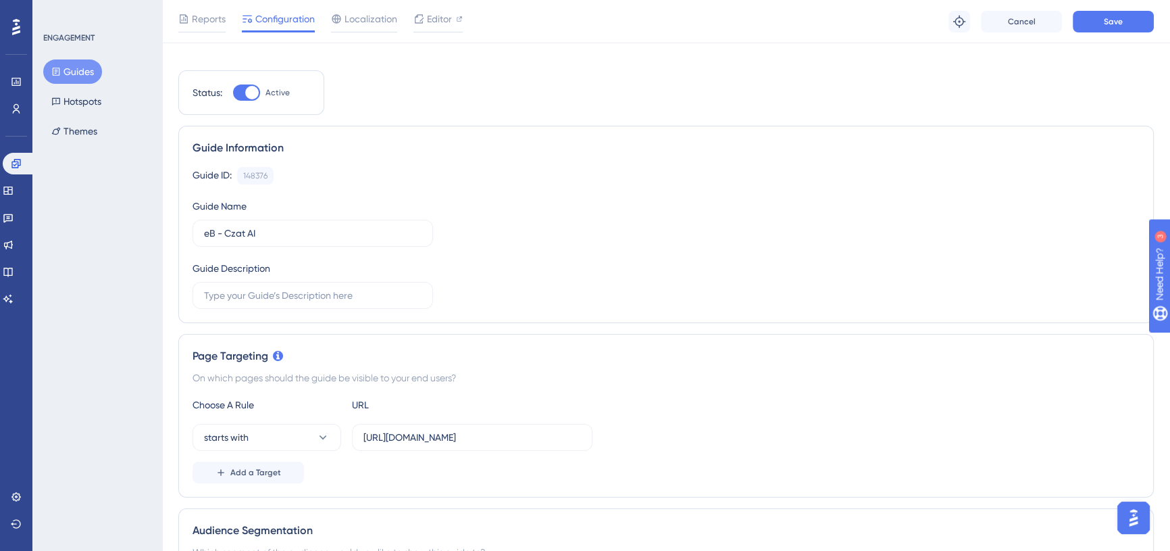
scroll to position [0, 0]
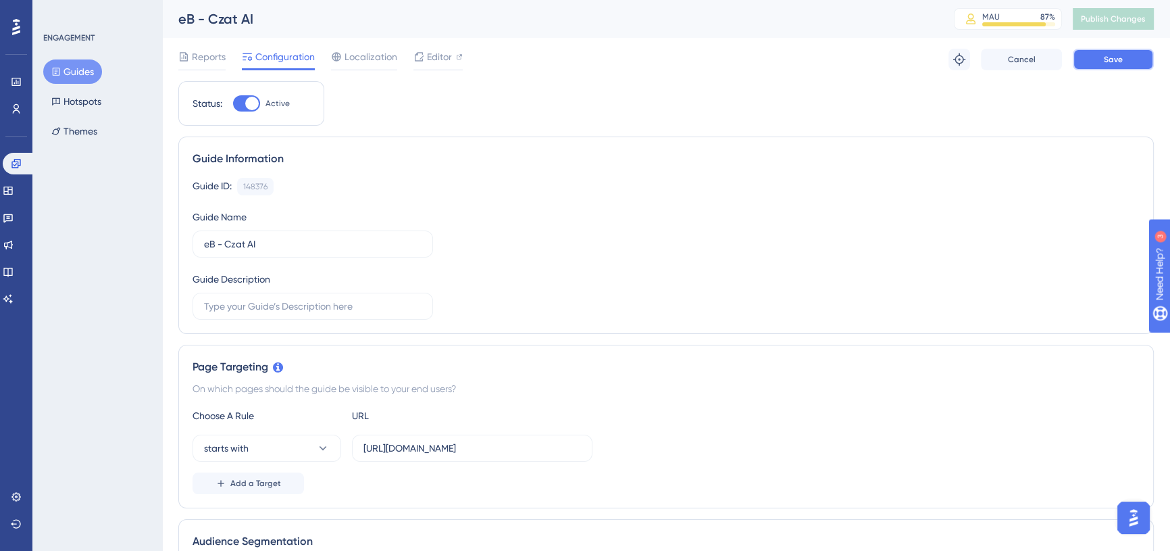
click at [1089, 57] on button "Save" at bounding box center [1113, 60] width 81 height 22
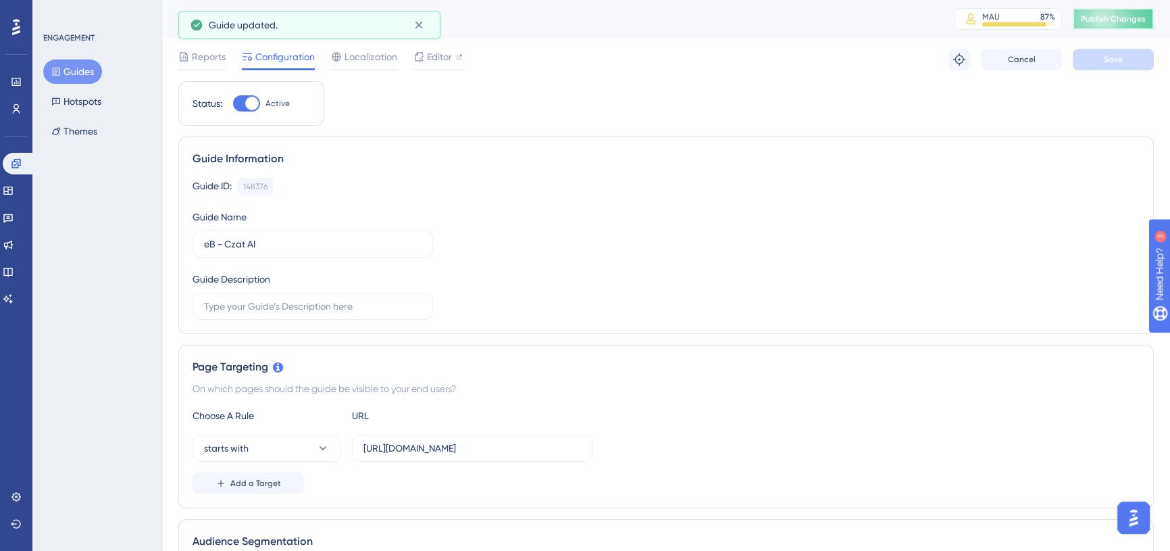
click at [1106, 20] on span "Publish Changes" at bounding box center [1113, 19] width 65 height 11
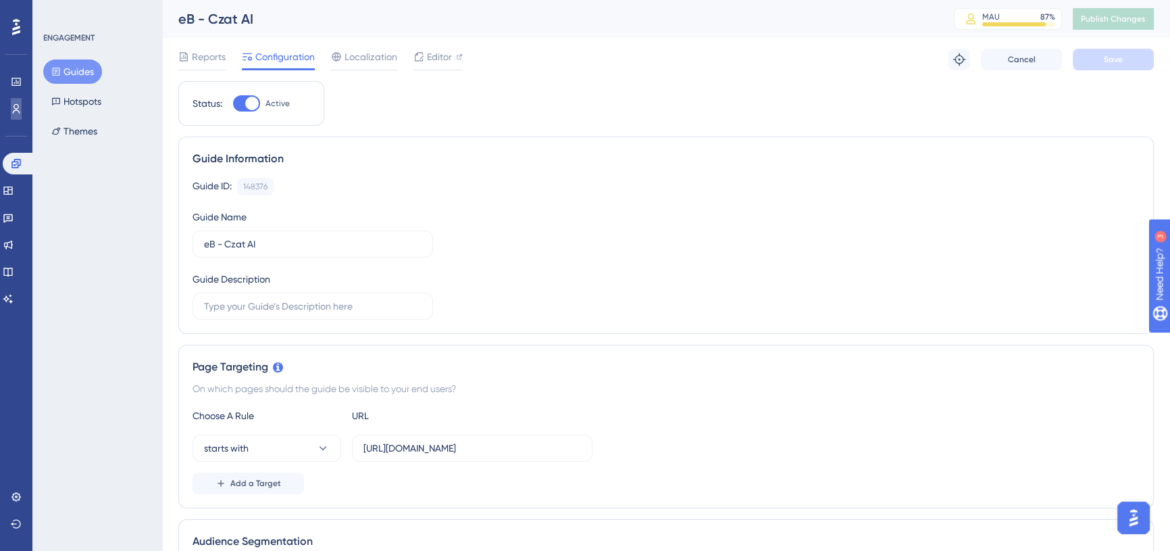
click at [11, 105] on link at bounding box center [16, 109] width 11 height 22
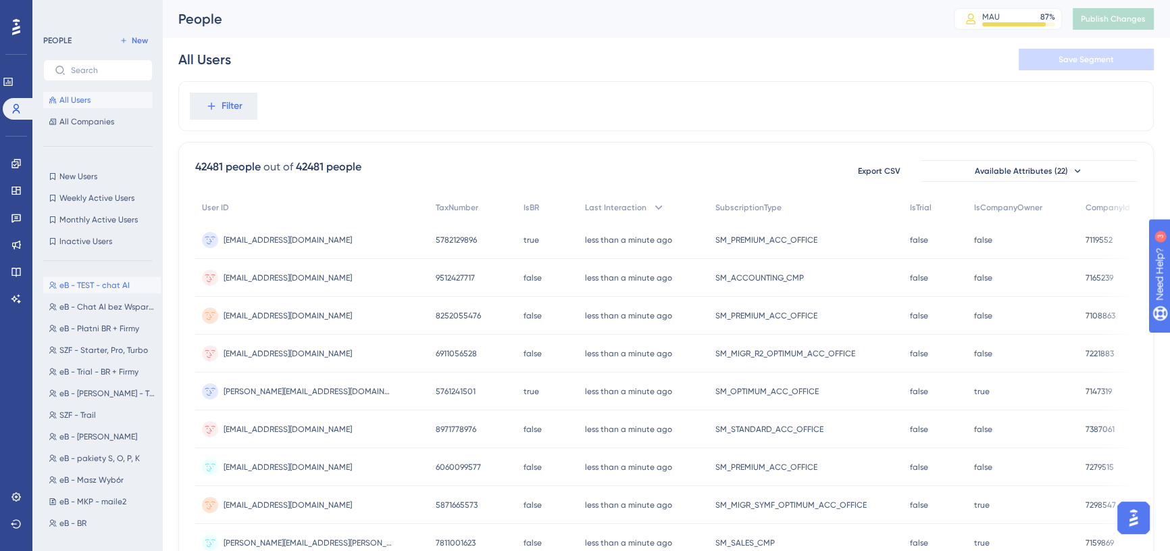
click at [105, 284] on span "eB - TEST - chat AI" at bounding box center [94, 285] width 70 height 11
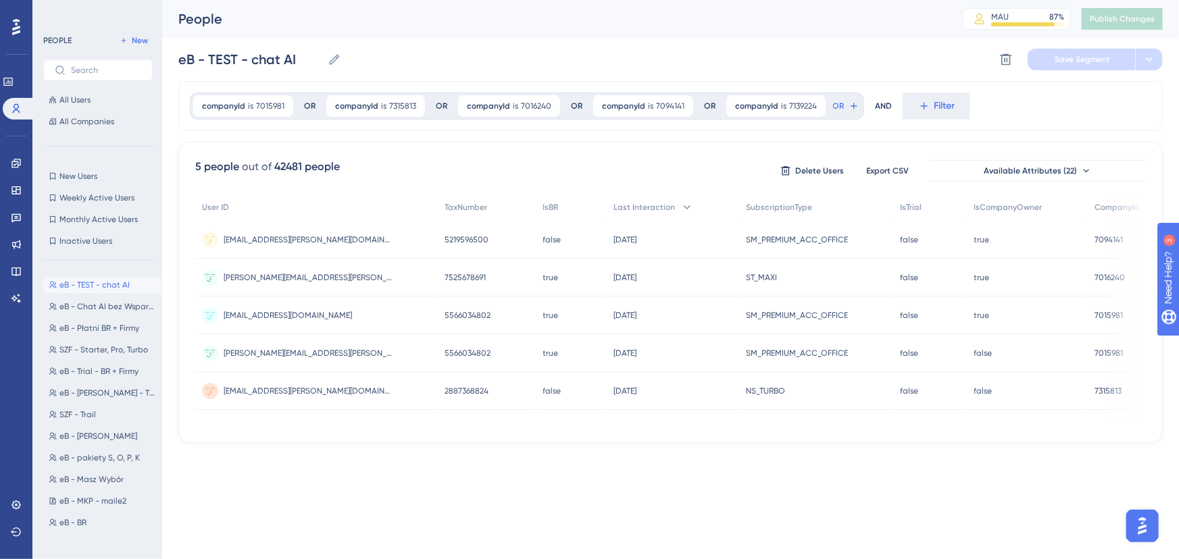
click at [130, 284] on button "eB - TEST - chat AI eB - TEST - chat AI" at bounding box center [102, 285] width 118 height 16
click at [99, 303] on span "eB - Chat AI bez Wsparcia" at bounding box center [107, 306] width 96 height 11
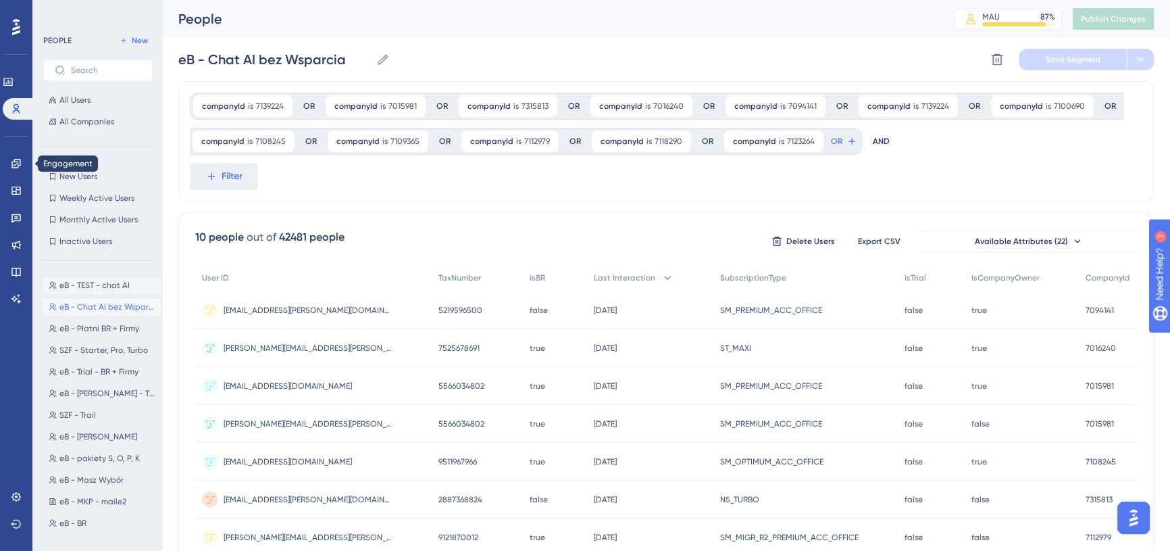
click at [95, 285] on span "eB - TEST - chat AI" at bounding box center [94, 285] width 70 height 11
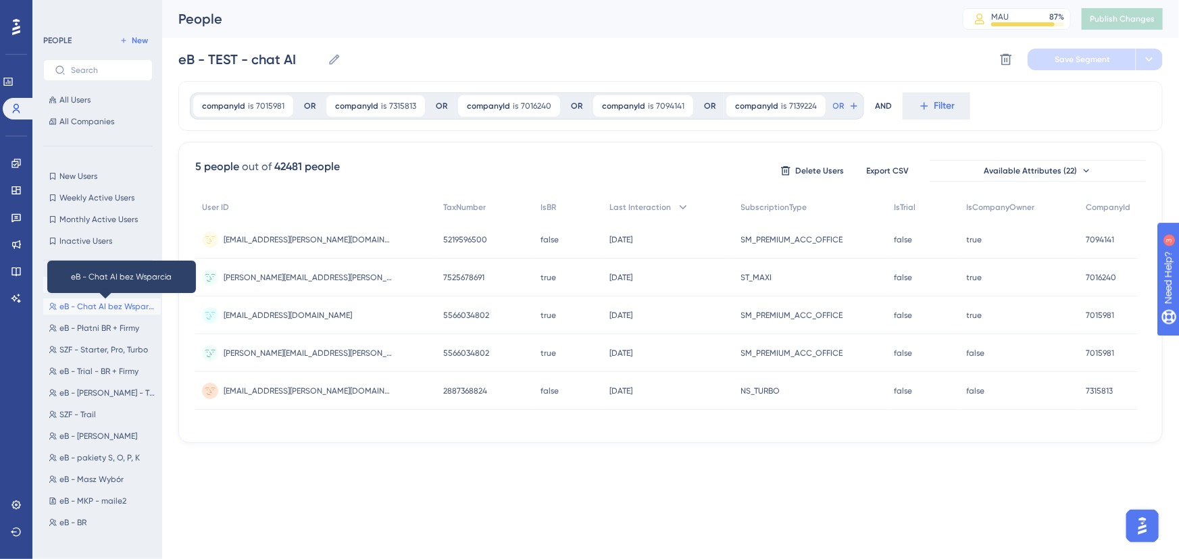
click at [100, 308] on span "eB - Chat AI bez Wsparcia" at bounding box center [107, 306] width 96 height 11
type input "eB - Chat AI bez Wsparcia"
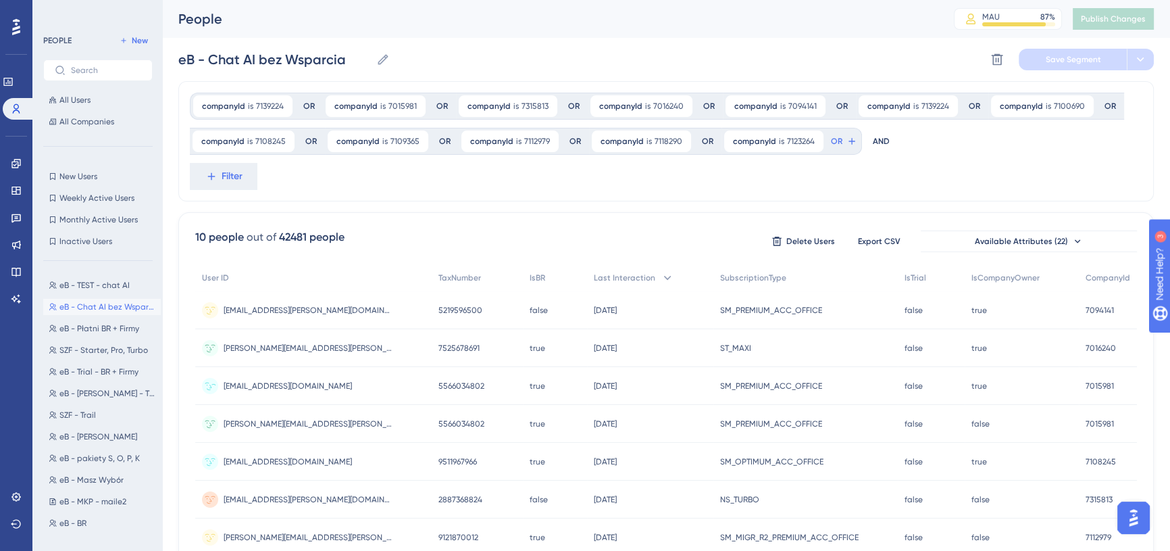
scroll to position [195, 0]
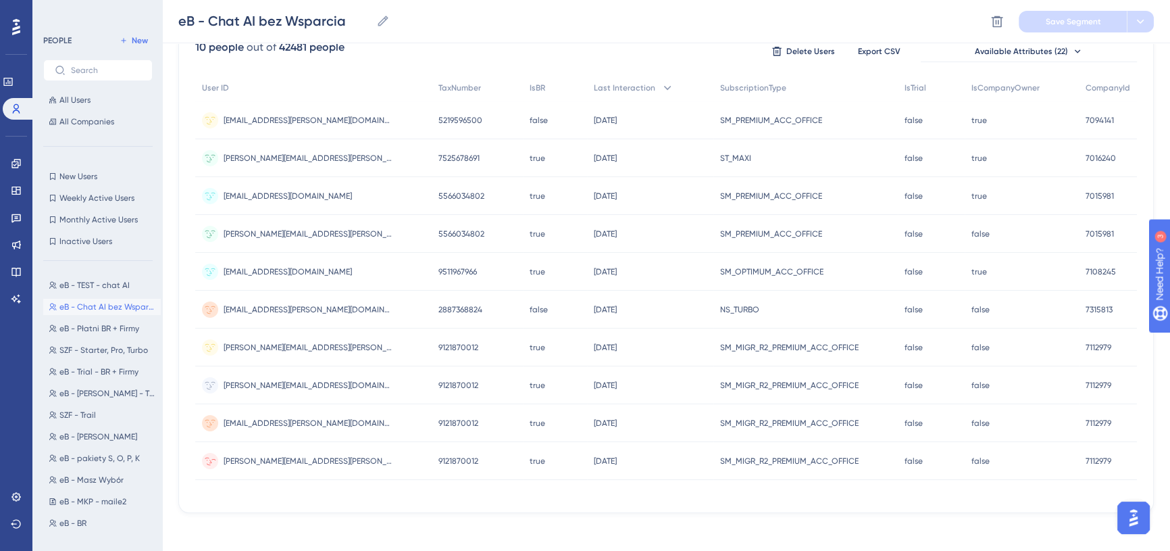
drag, startPoint x: 348, startPoint y: 475, endPoint x: 345, endPoint y: 497, distance: 21.8
drag, startPoint x: 345, startPoint y: 497, endPoint x: 290, endPoint y: 502, distance: 55.6
click at [290, 502] on div "10 people out of 42481 people Delete Users Export CSV Available Attributes (22)…" at bounding box center [665, 267] width 975 height 490
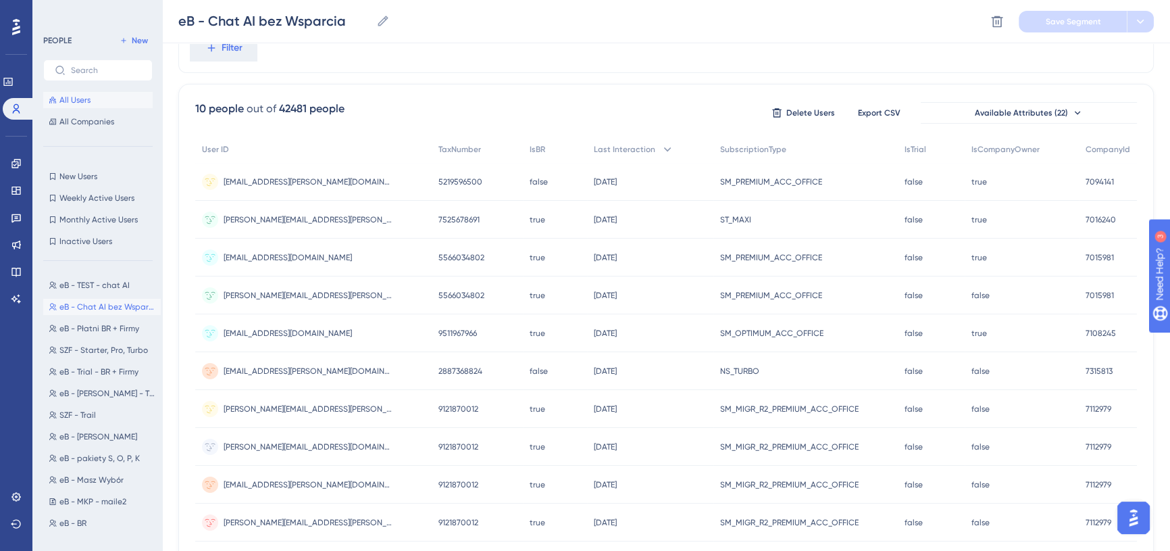
click at [76, 101] on span "All Users" at bounding box center [74, 100] width 31 height 11
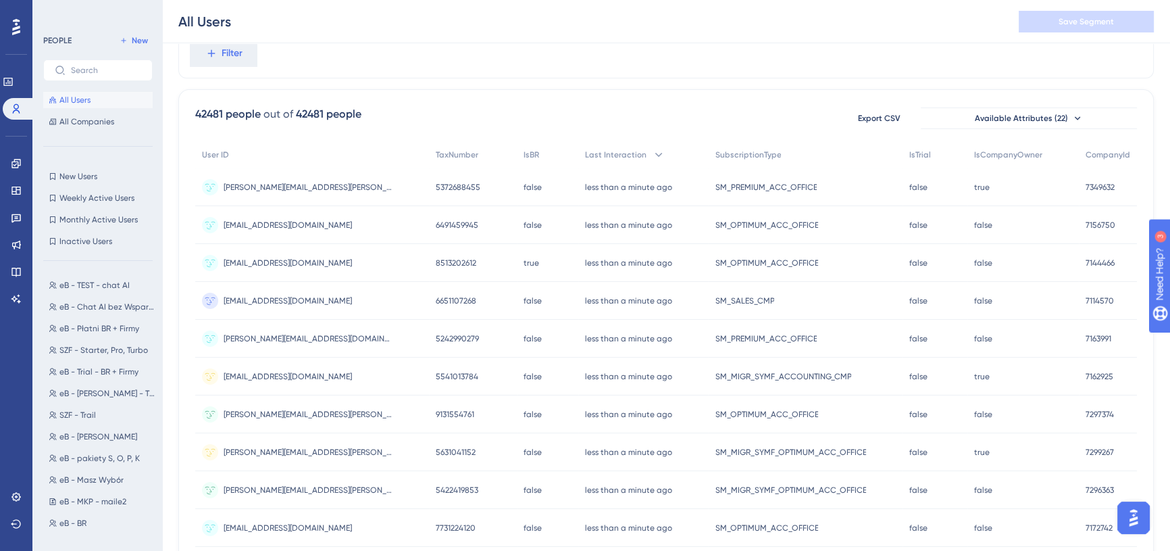
scroll to position [0, 0]
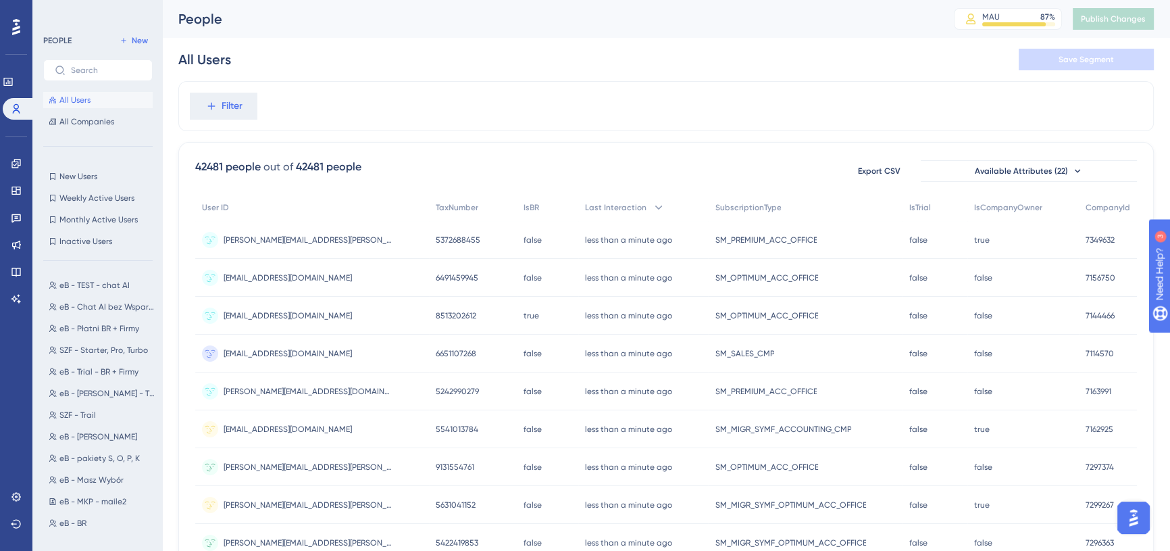
click at [259, 105] on div "Filter" at bounding box center [665, 106] width 975 height 50
click at [248, 108] on button "Filter" at bounding box center [224, 106] width 68 height 27
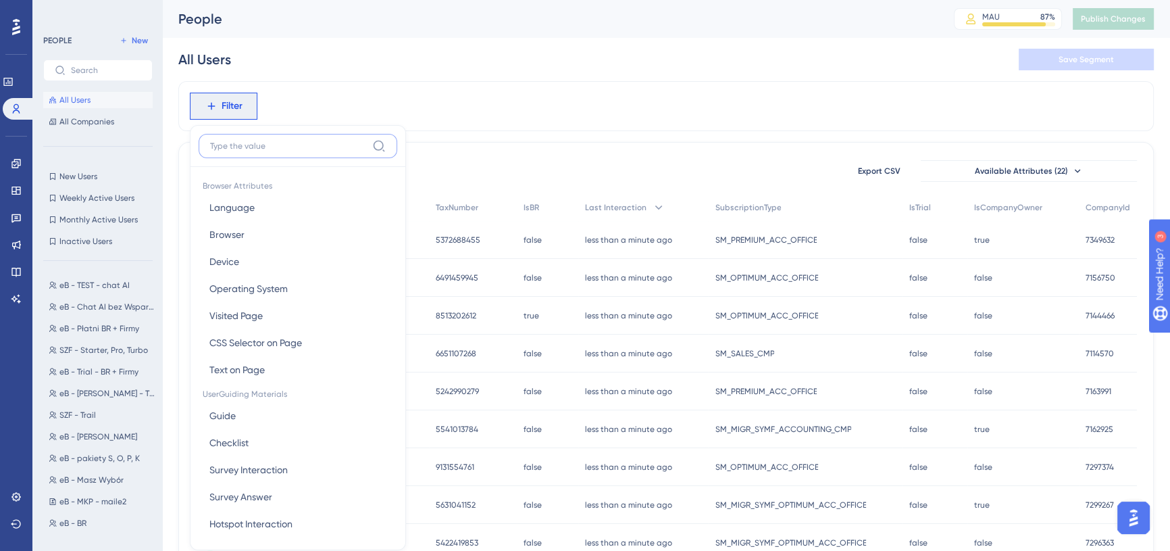
scroll to position [61, 0]
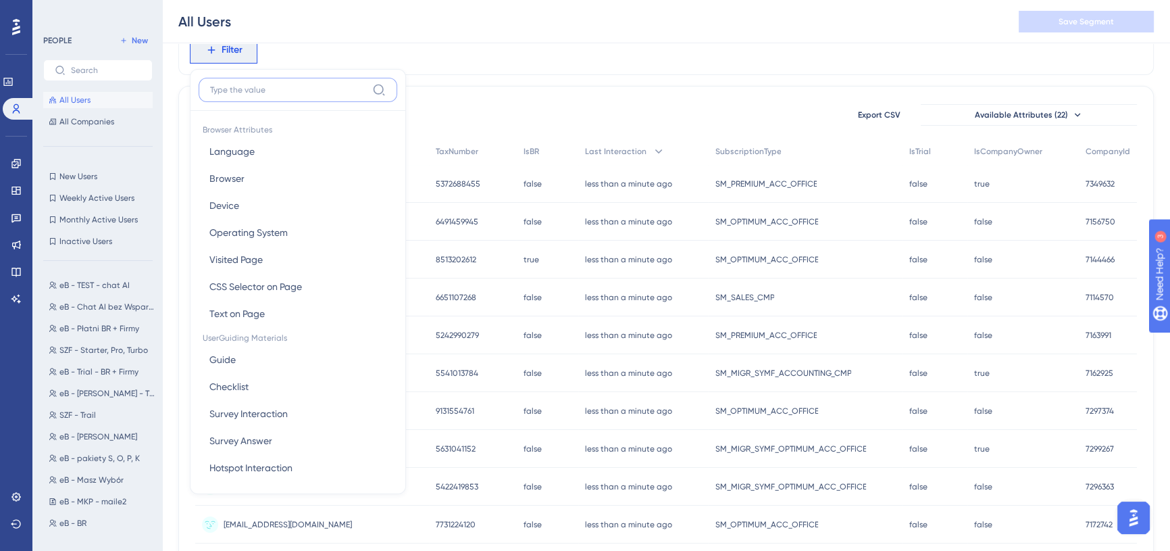
type input "u"
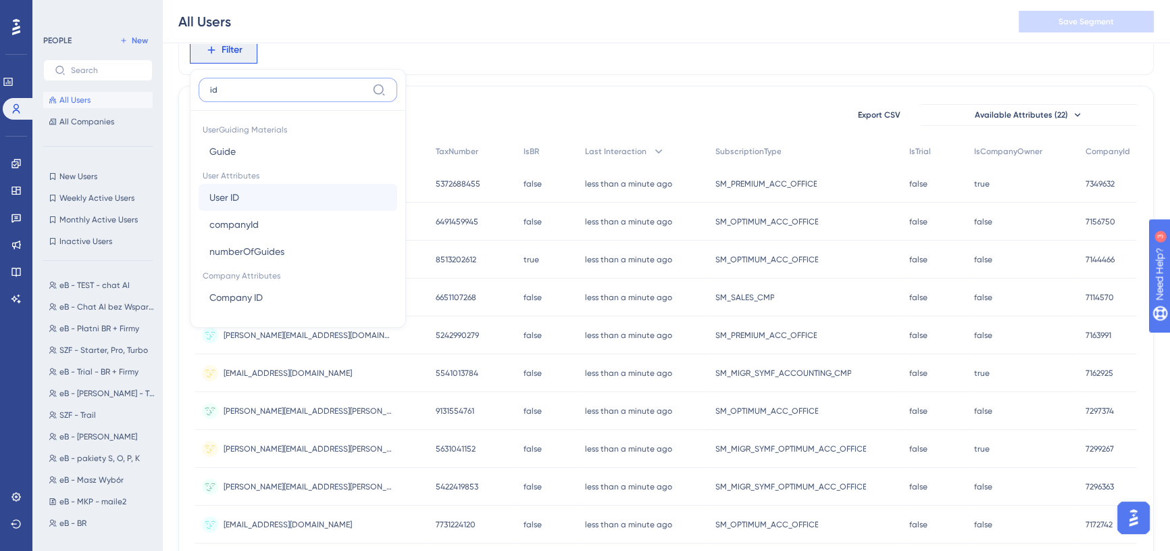
type input "id"
click at [250, 205] on button "User ID User ID" at bounding box center [298, 197] width 199 height 27
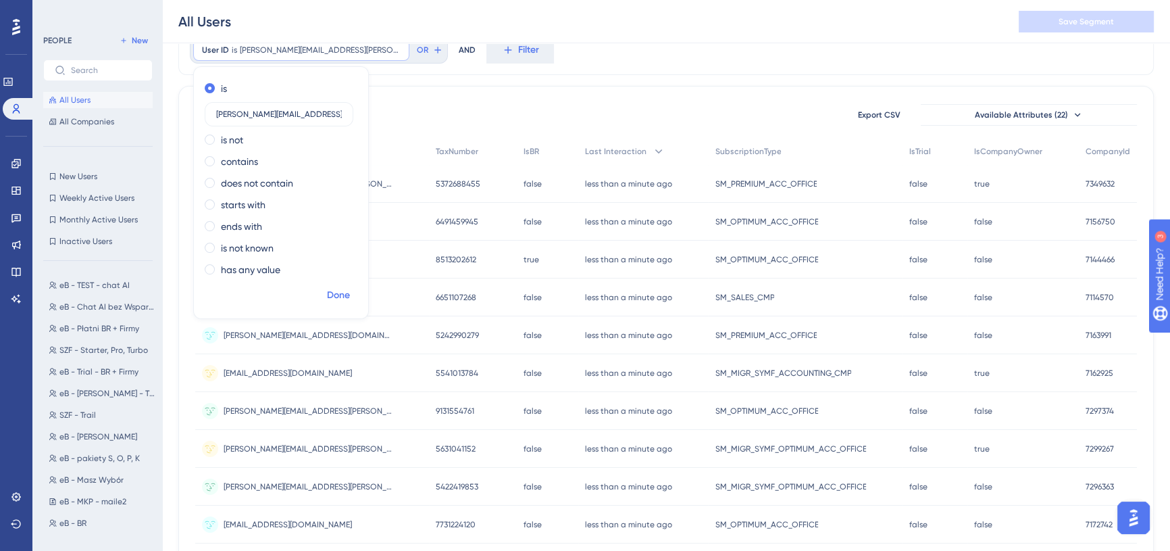
type input "piotr.bieniecki@symfonia.pl"
click at [336, 294] on span "Done" at bounding box center [338, 295] width 23 height 16
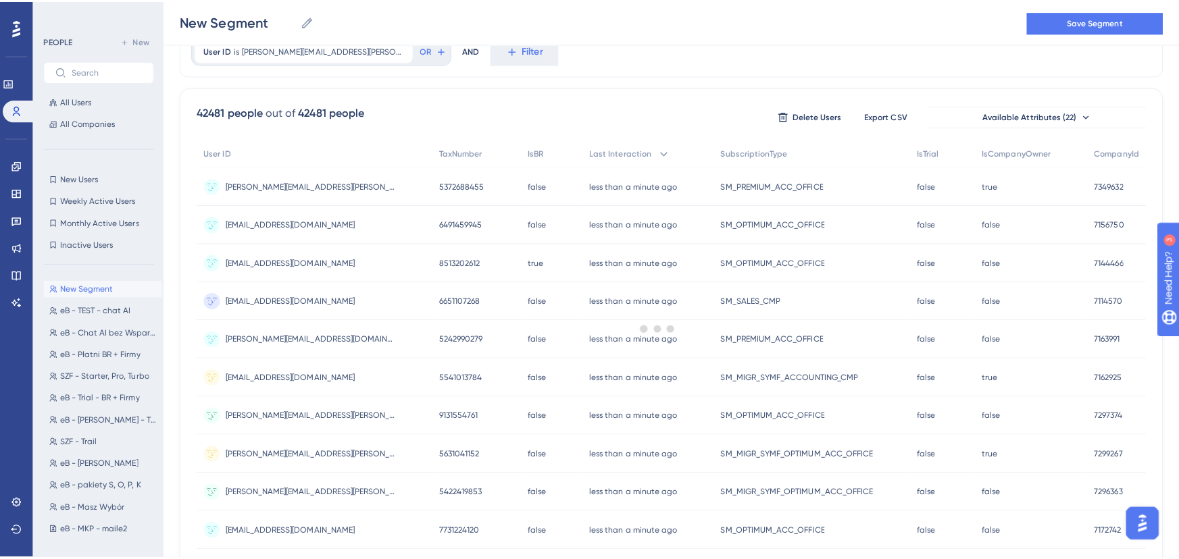
scroll to position [0, 0]
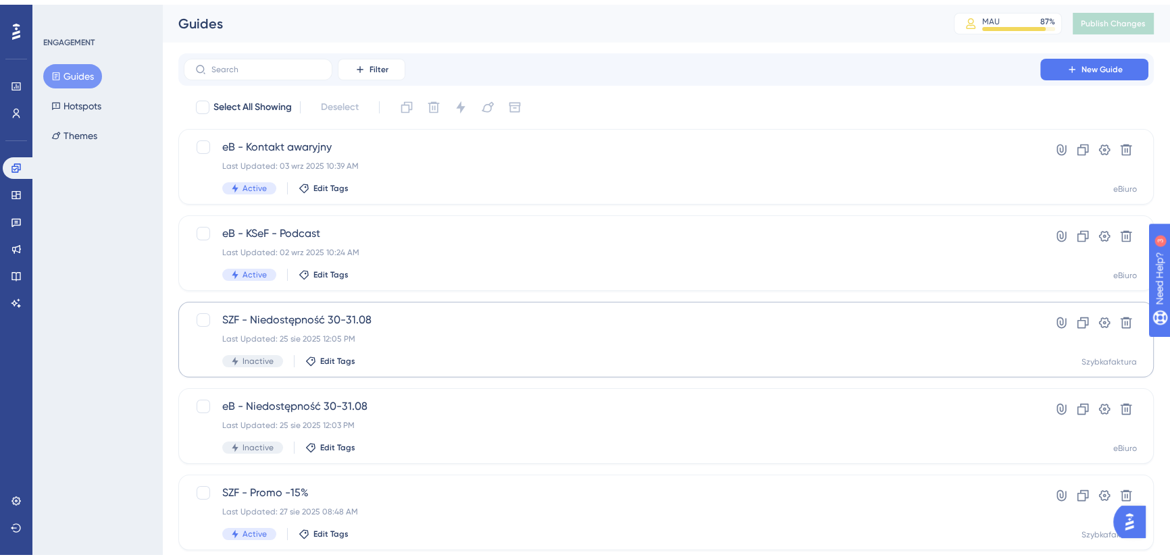
scroll to position [488, 0]
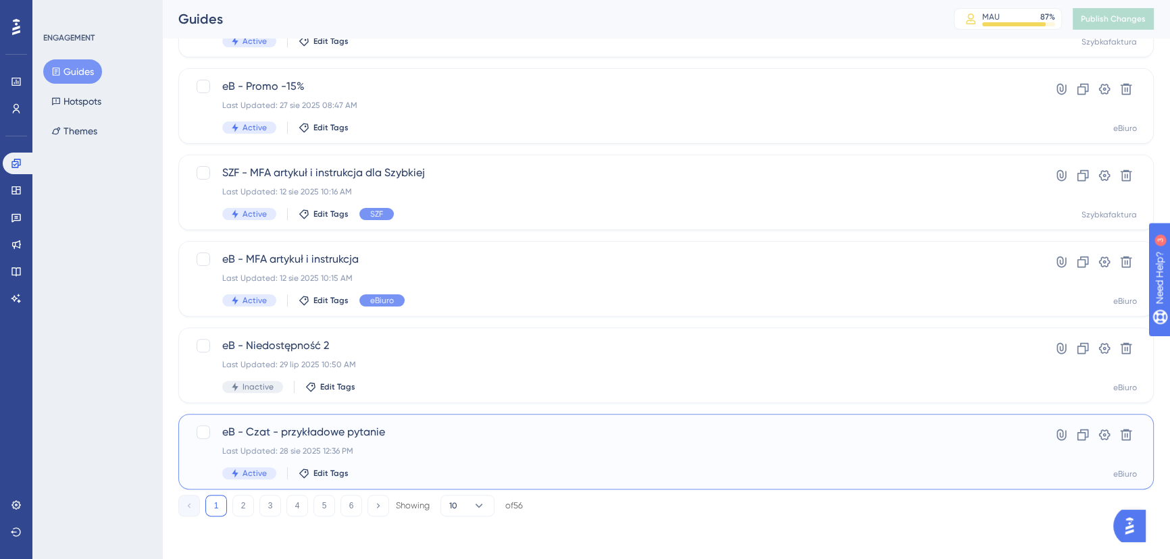
click at [438, 448] on div "Last Updated: 28 sie 2025 12:36 PM" at bounding box center [612, 451] width 780 height 11
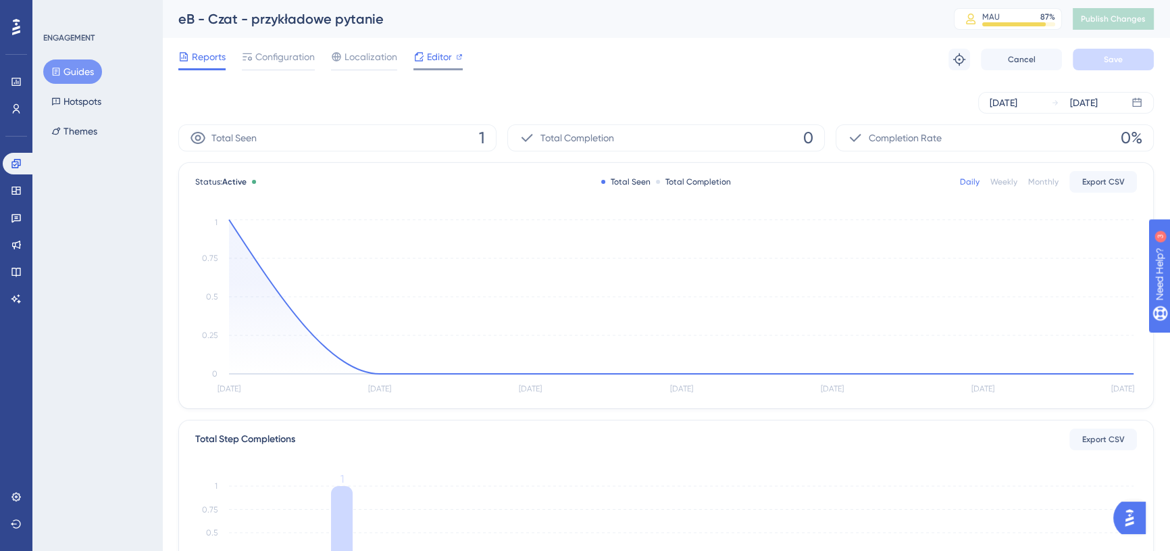
click at [449, 58] on span "Editor" at bounding box center [439, 57] width 25 height 16
click at [285, 60] on span "Configuration" at bounding box center [284, 57] width 59 height 16
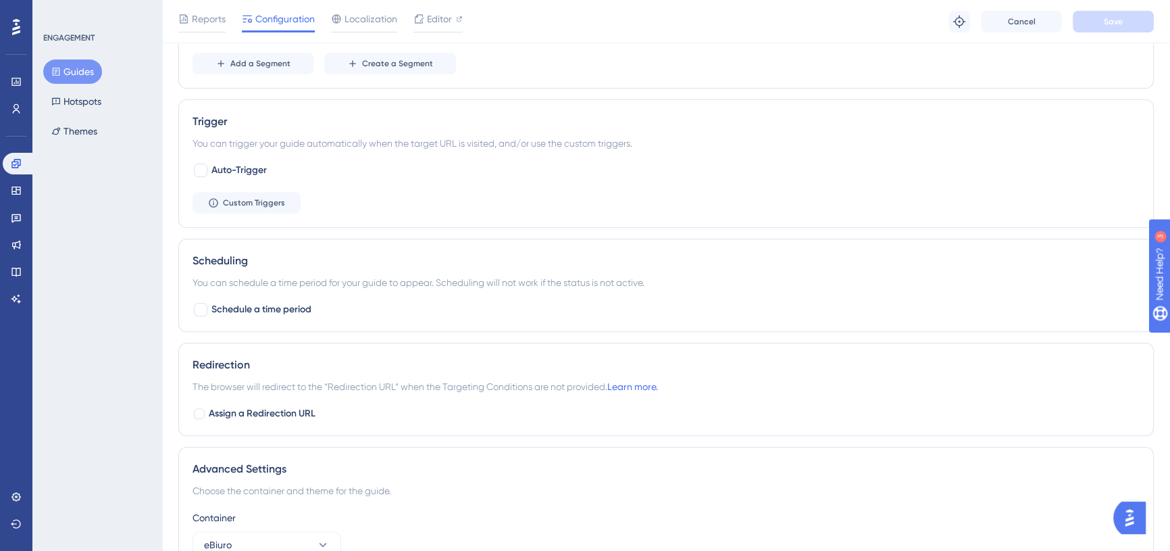
scroll to position [614, 0]
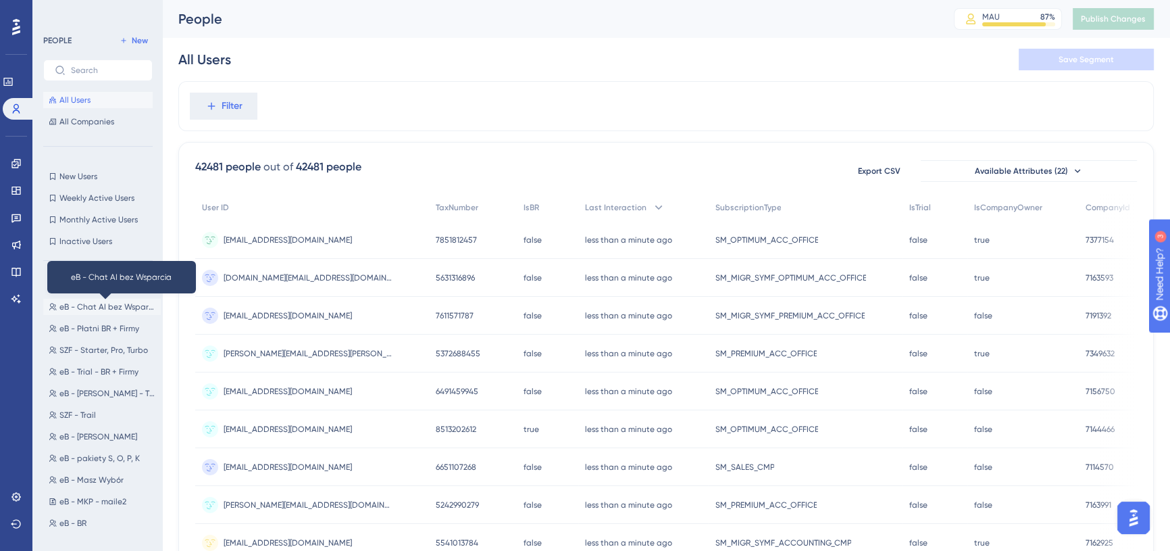
click at [103, 310] on span "eB - Chat AI bez Wsparcia" at bounding box center [107, 306] width 96 height 11
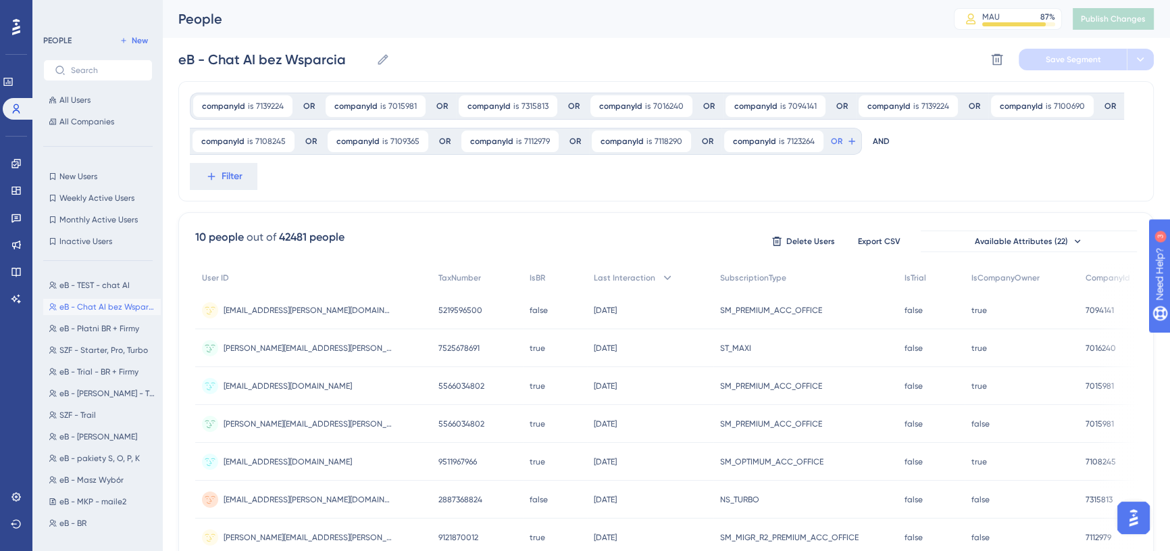
click at [482, 183] on div "companyId is 7139224 7139224 Remove OR companyId is 7015981 7015981 Remove OR c…" at bounding box center [665, 141] width 975 height 120
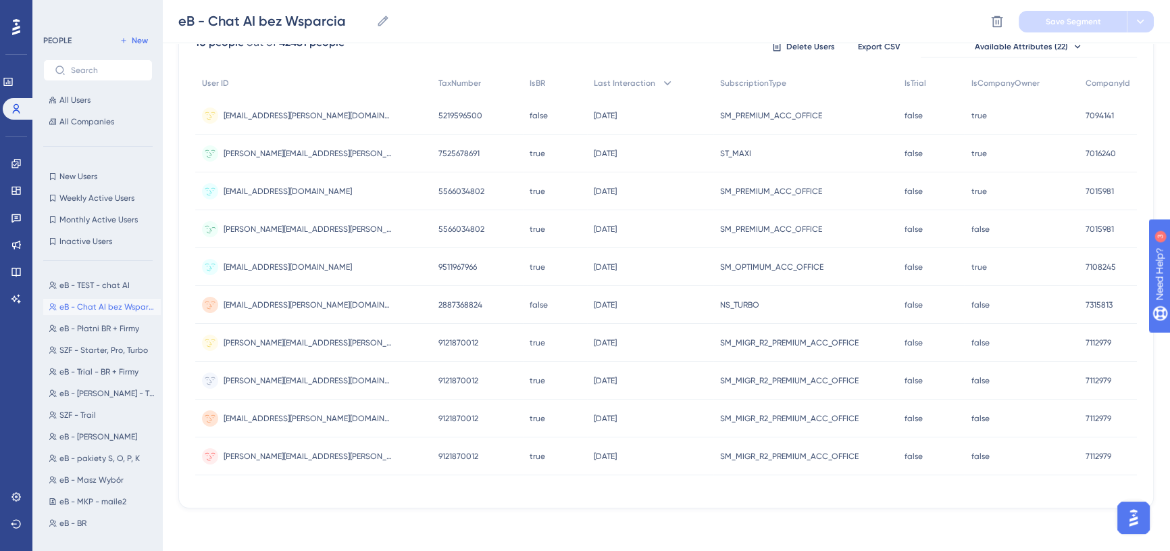
scroll to position [201, 0]
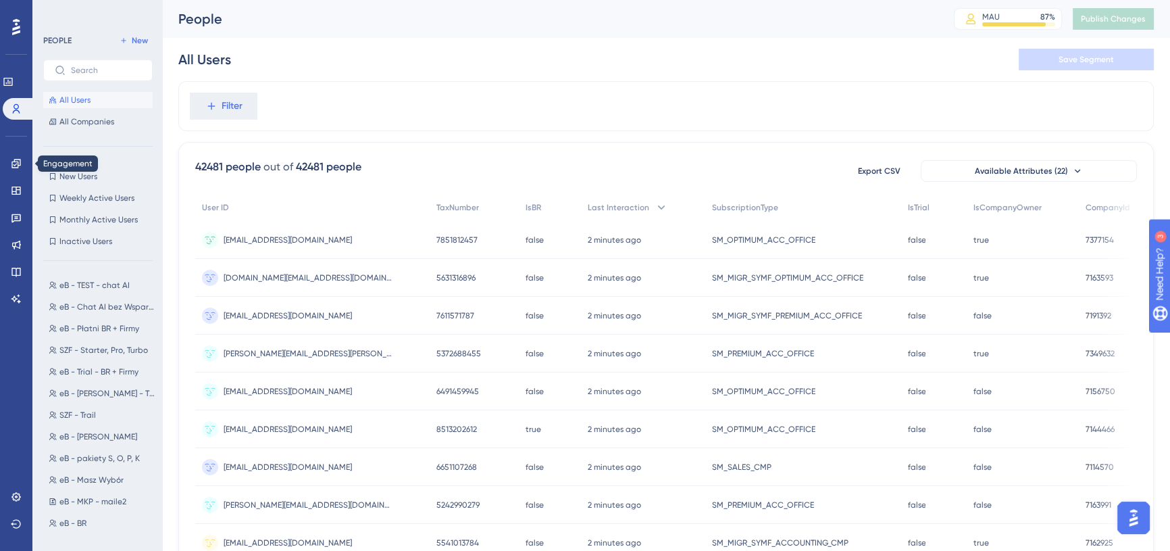
click at [19, 174] on div "Engagement Widgets Feedback Product Updates Knowledge Base AI Assistant" at bounding box center [16, 231] width 11 height 157
click at [17, 169] on link at bounding box center [16, 164] width 11 height 22
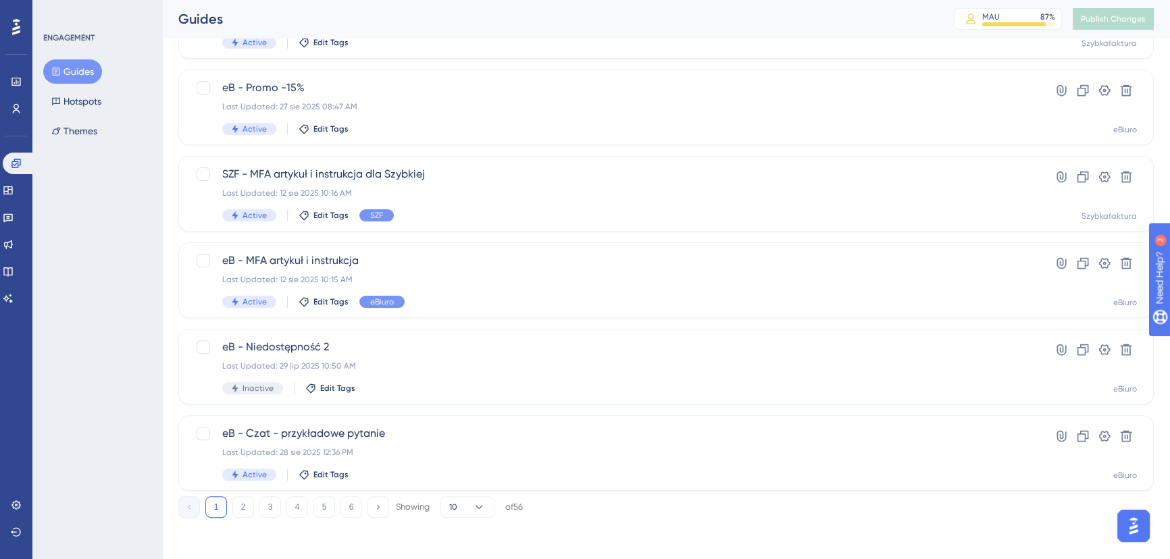
scroll to position [488, 0]
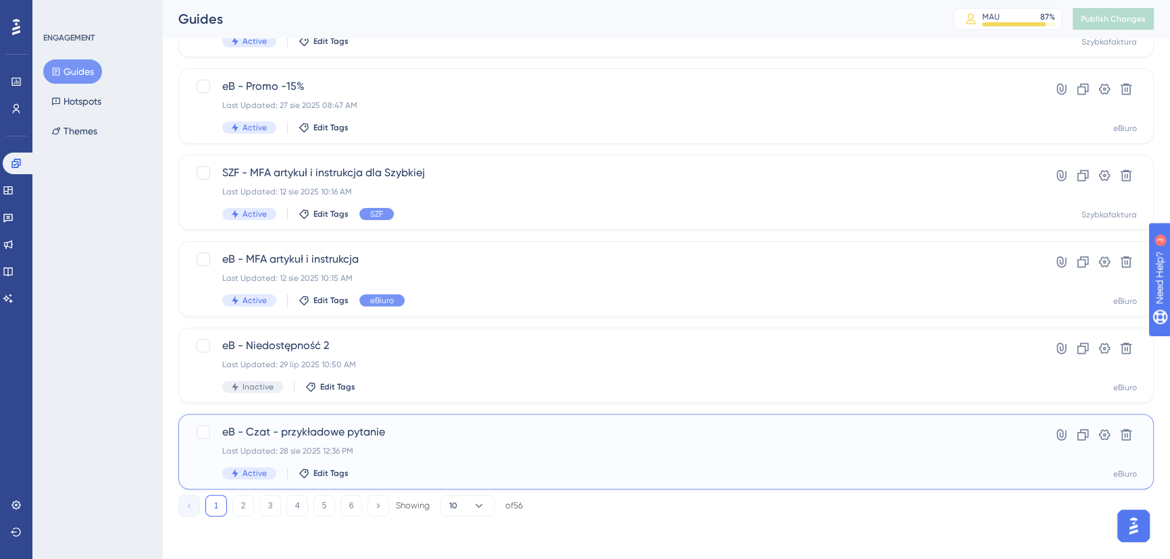
click at [465, 433] on span "eB - Czat - przykładowe pytanie" at bounding box center [612, 432] width 780 height 16
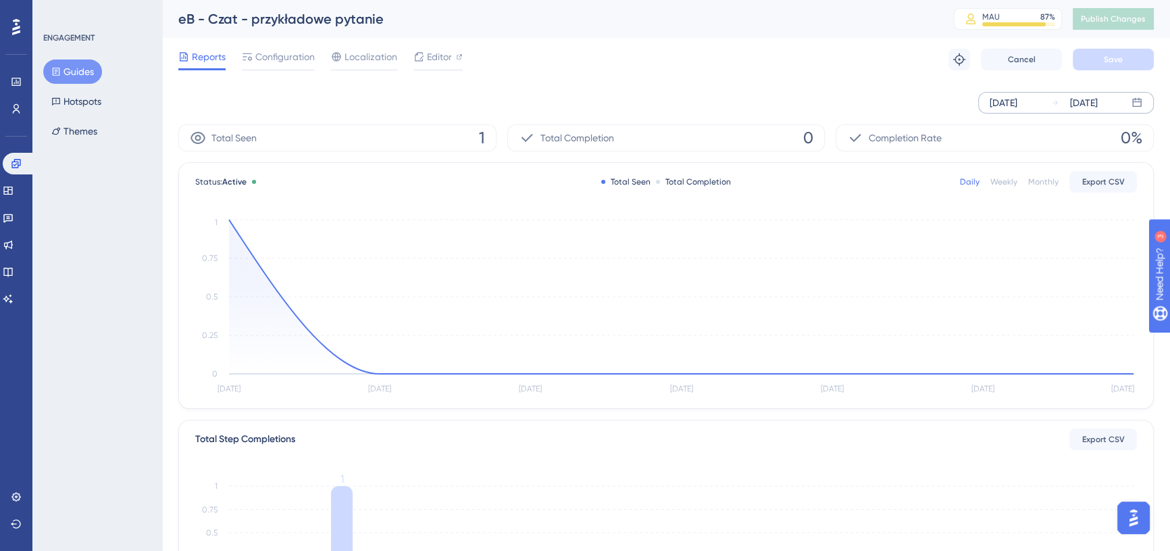
click at [1002, 101] on div "[DATE]" at bounding box center [1004, 103] width 28 height 16
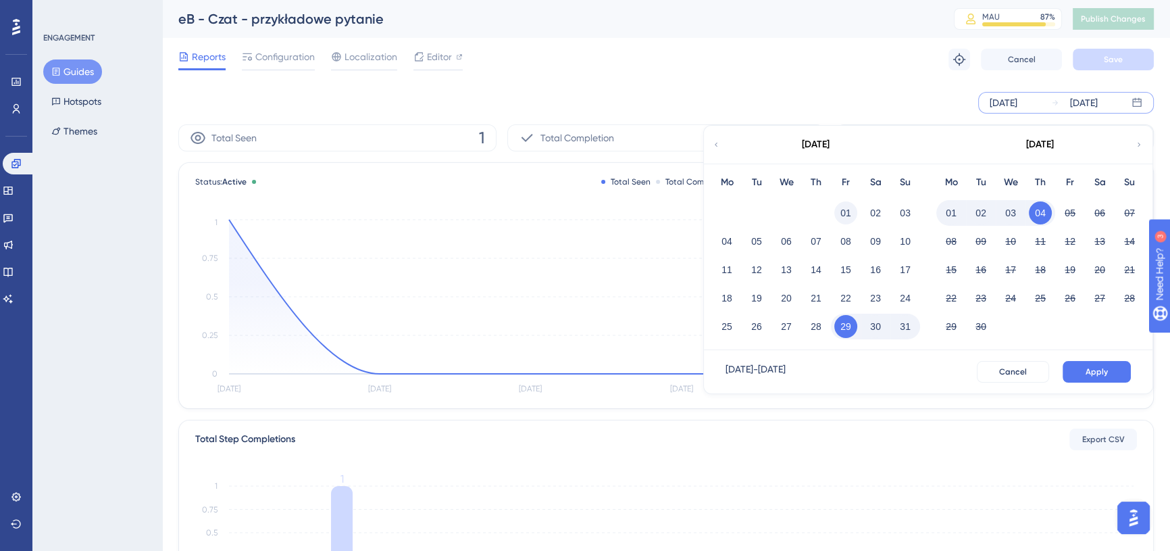
click at [844, 205] on button "01" at bounding box center [845, 212] width 23 height 23
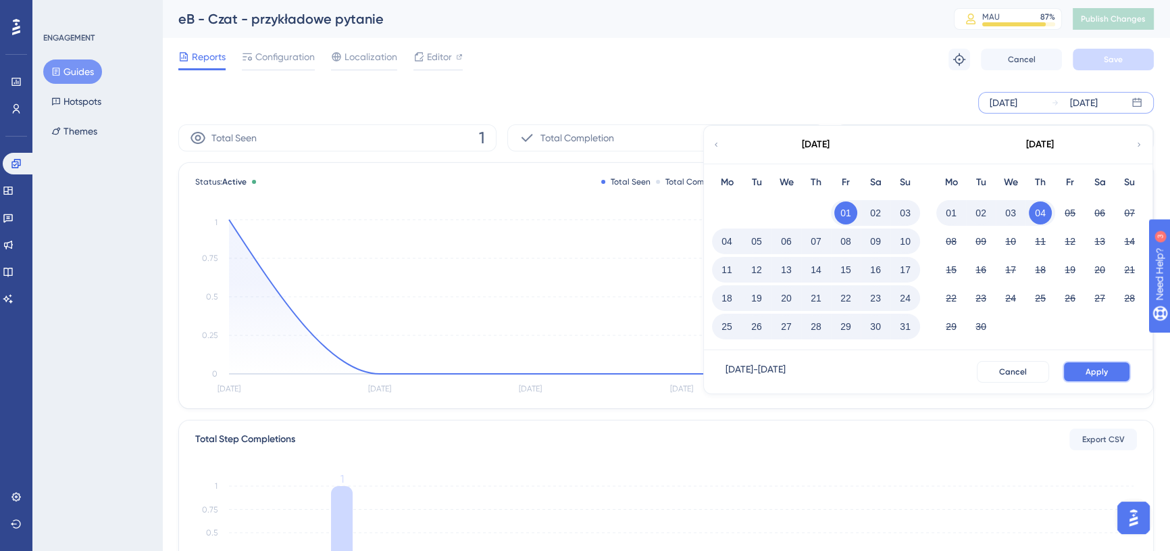
click at [1107, 368] on span "Apply" at bounding box center [1097, 371] width 22 height 11
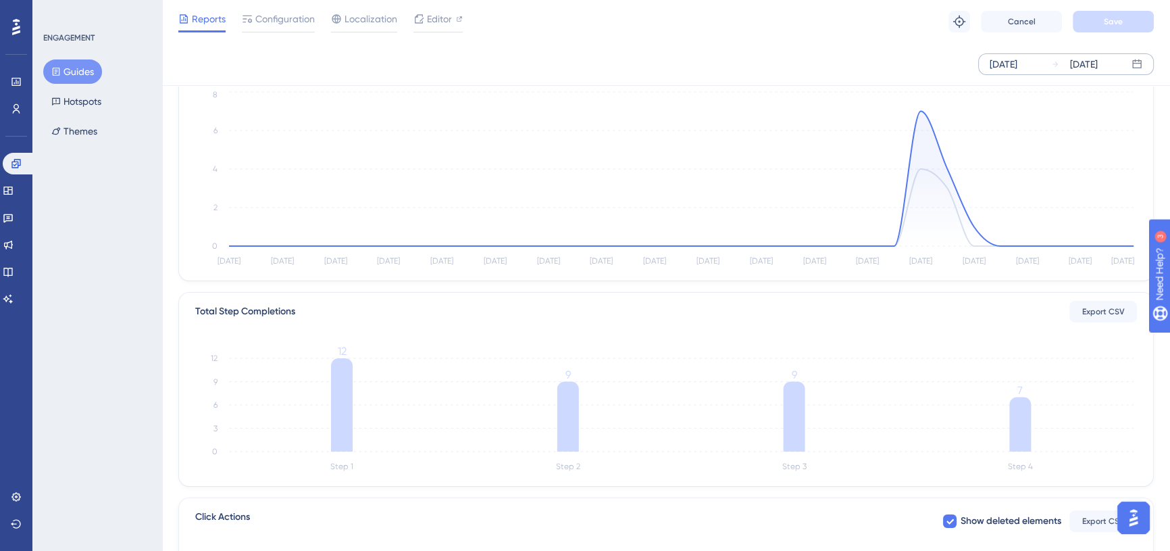
scroll to position [61, 0]
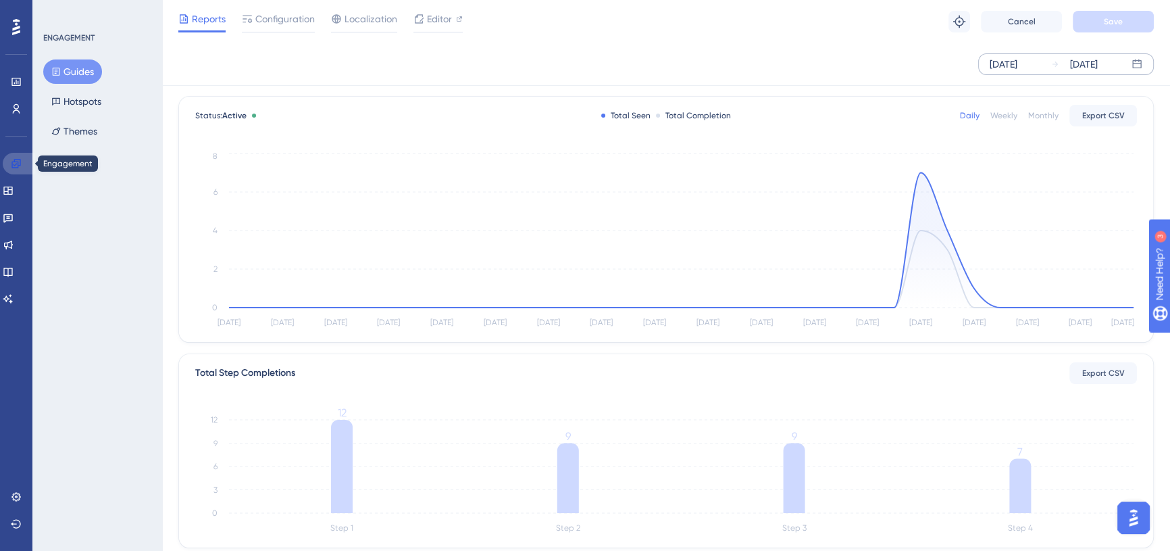
click at [20, 159] on icon at bounding box center [15, 163] width 9 height 9
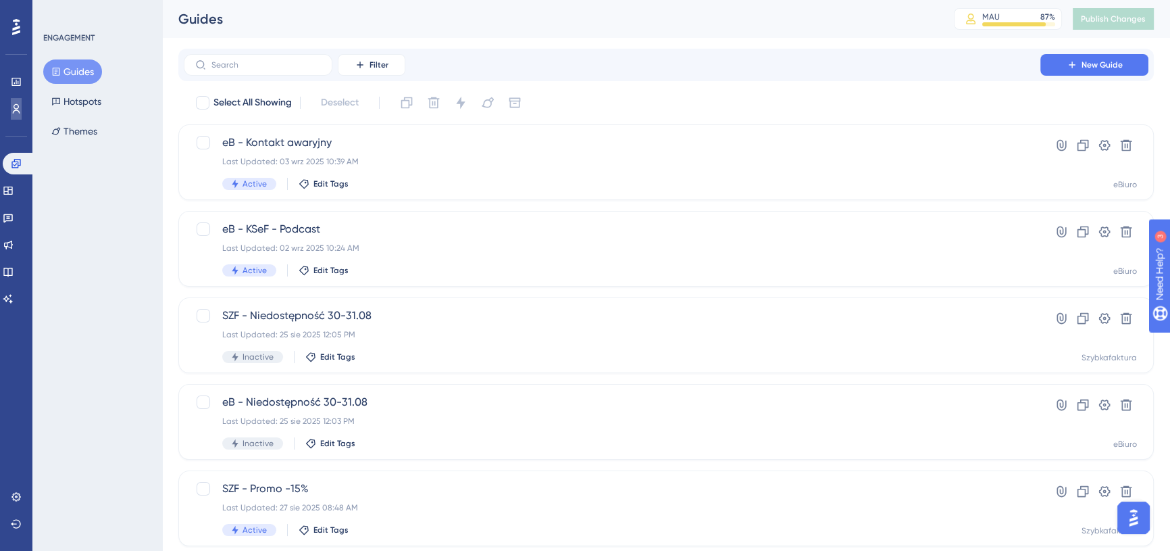
click at [22, 107] on link at bounding box center [16, 109] width 11 height 22
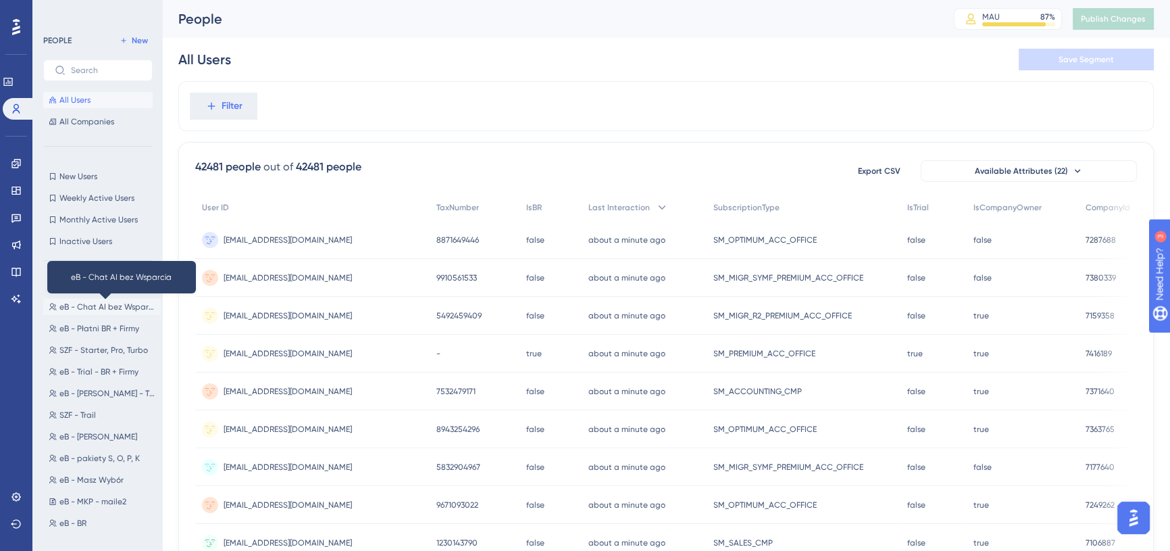
click at [102, 306] on span "eB - Chat AI bez Wsparcia" at bounding box center [107, 306] width 96 height 11
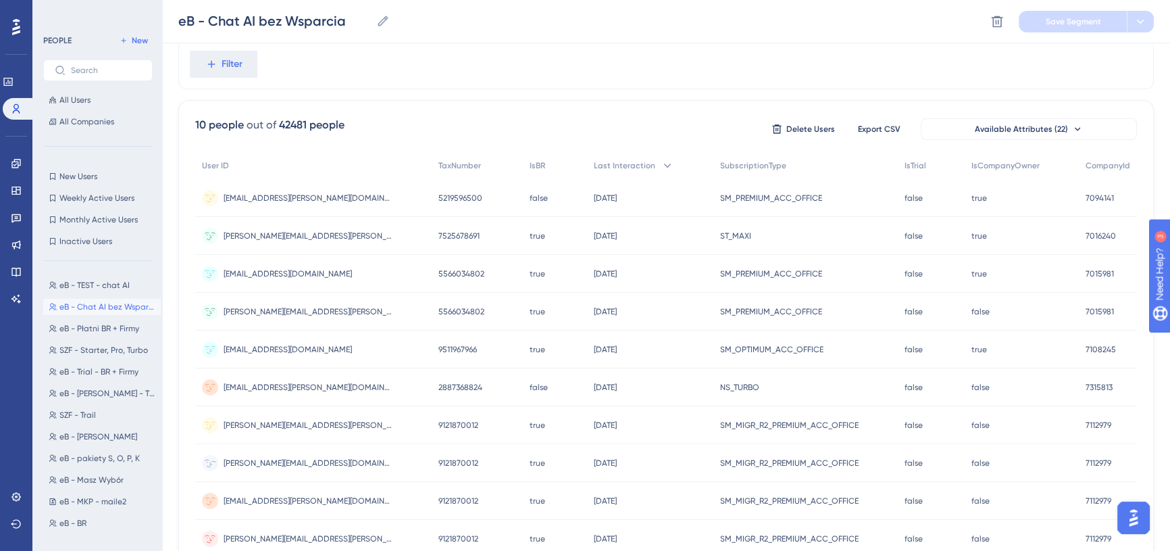
scroll to position [139, 0]
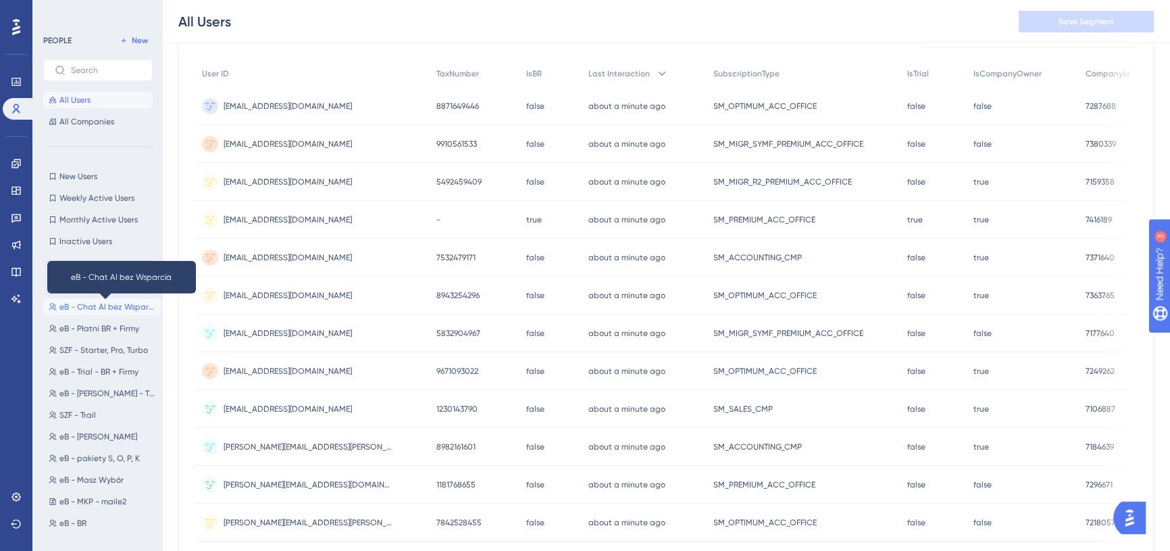
click at [99, 307] on span "eB - Chat AI bez Wsparcia" at bounding box center [107, 306] width 96 height 11
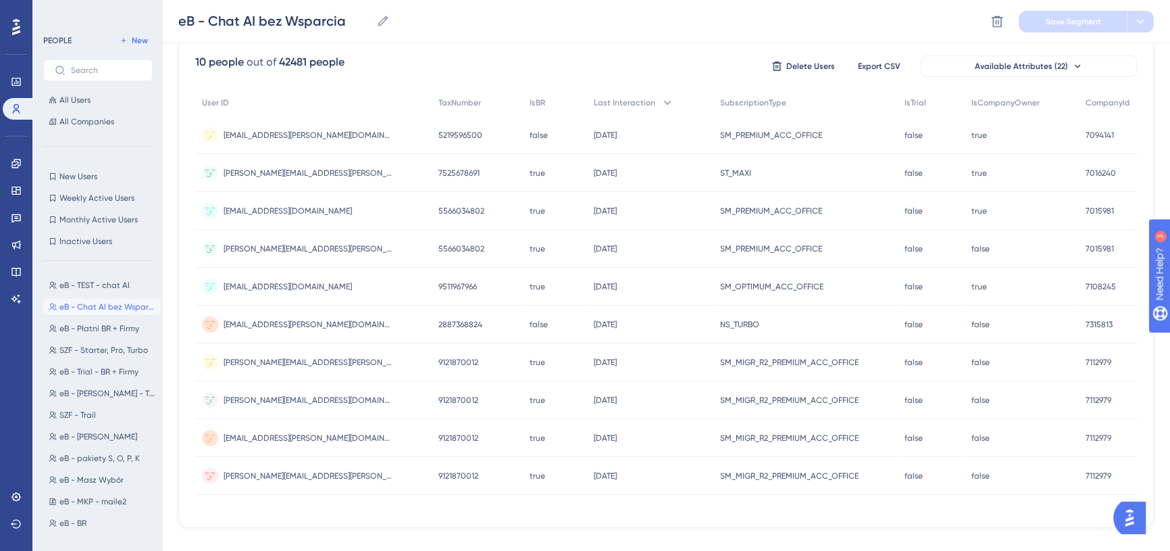
scroll to position [201, 0]
